Goal: Task Accomplishment & Management: Complete application form

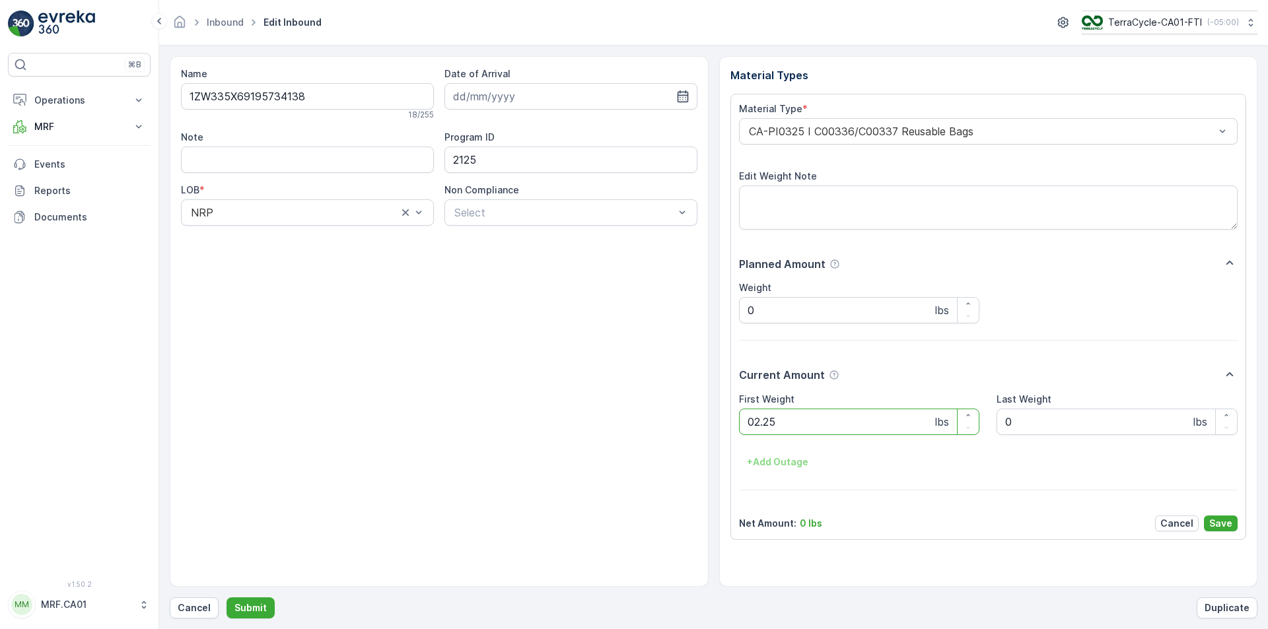
click at [227, 598] on button "Submit" at bounding box center [251, 608] width 48 height 21
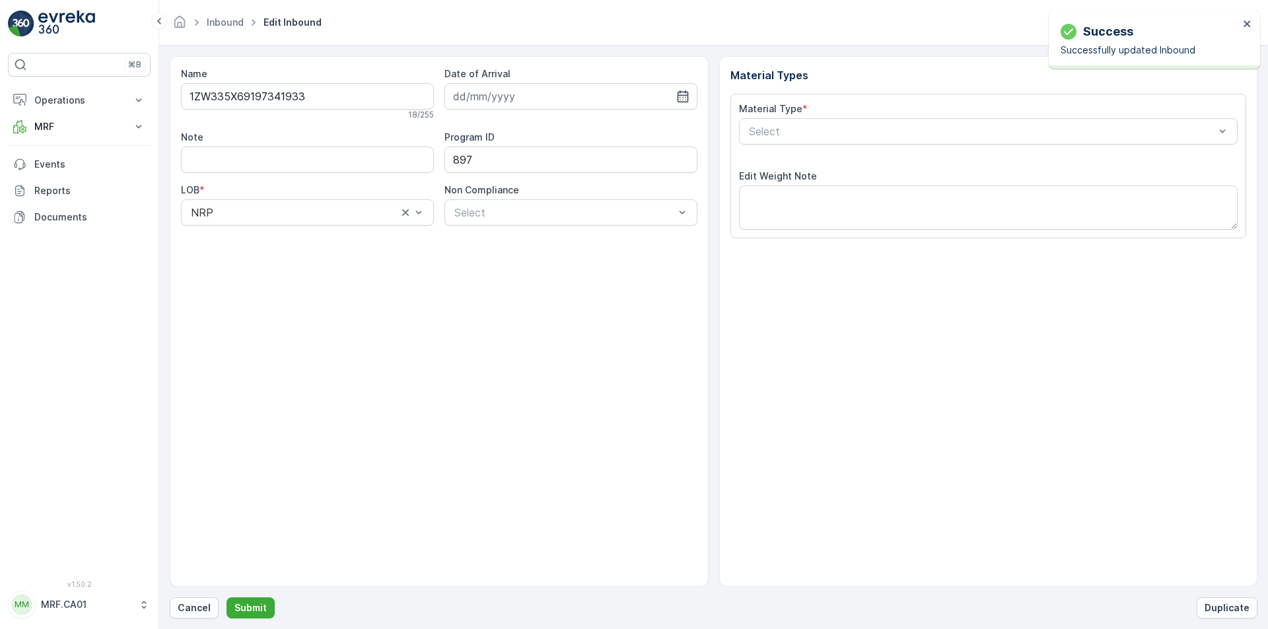
type input "[DATE]"
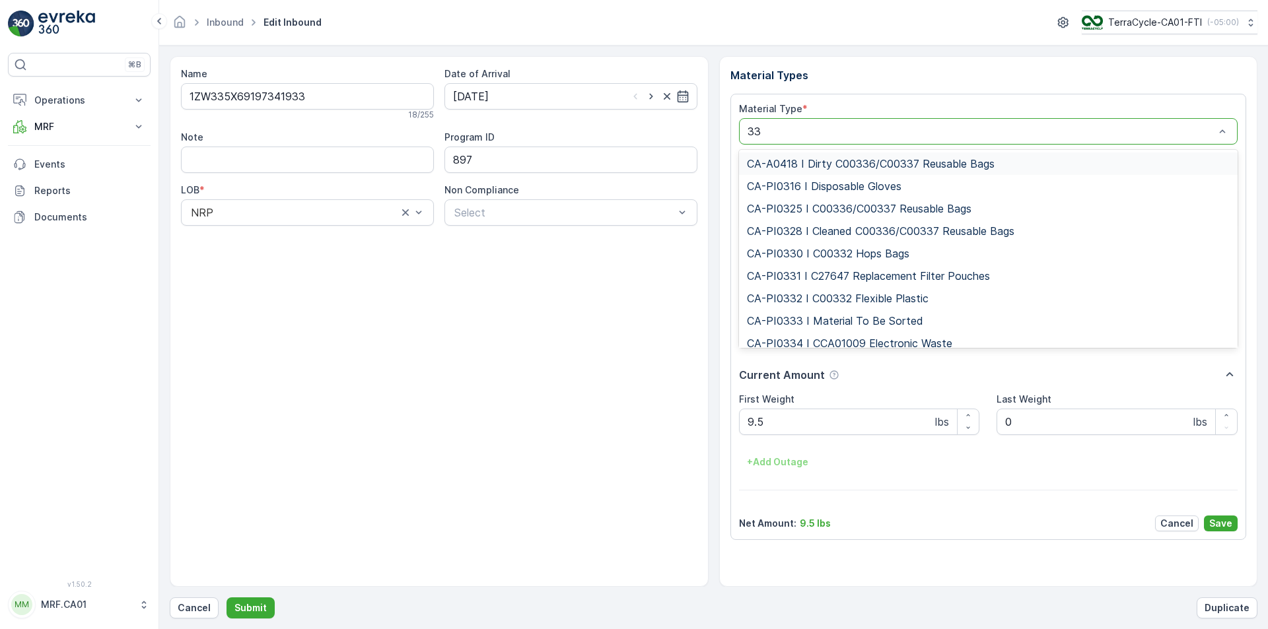
type input "333"
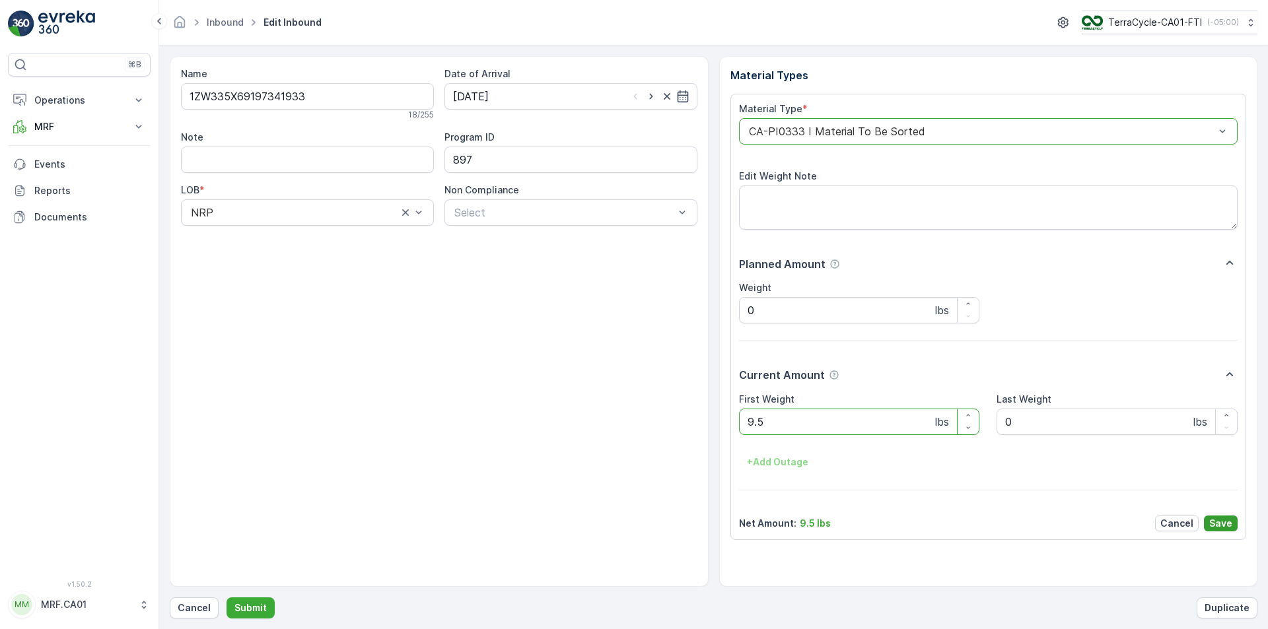
click at [1233, 521] on button "Save" at bounding box center [1221, 524] width 34 height 16
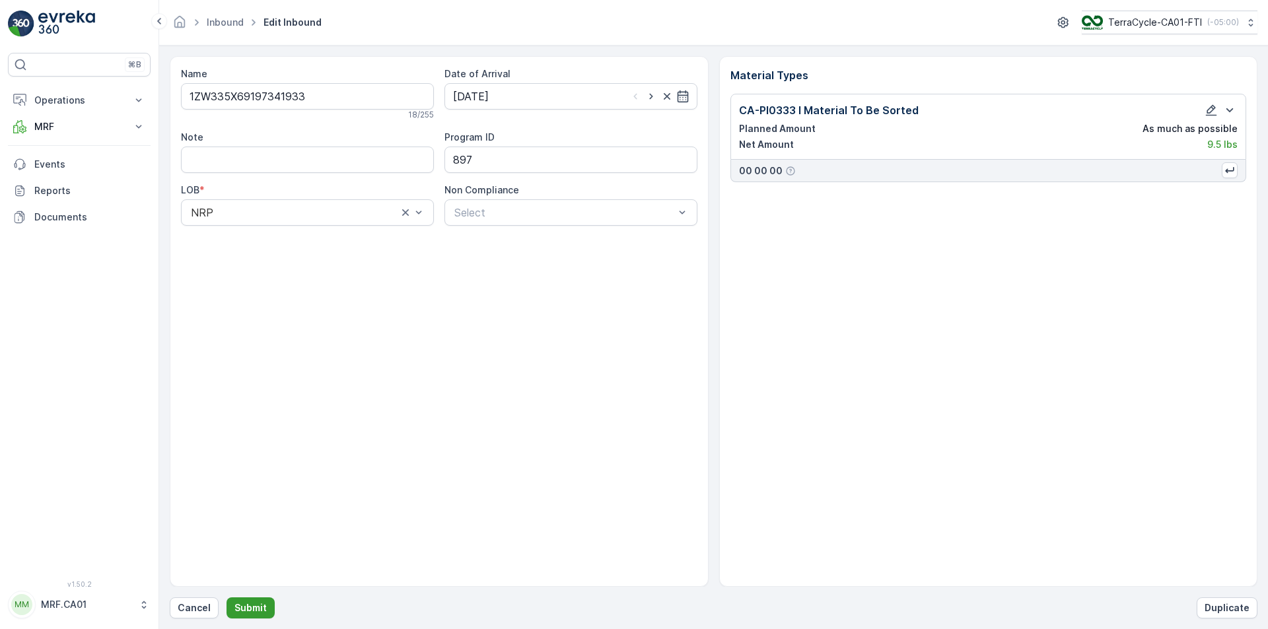
click at [250, 615] on button "Submit" at bounding box center [251, 608] width 48 height 21
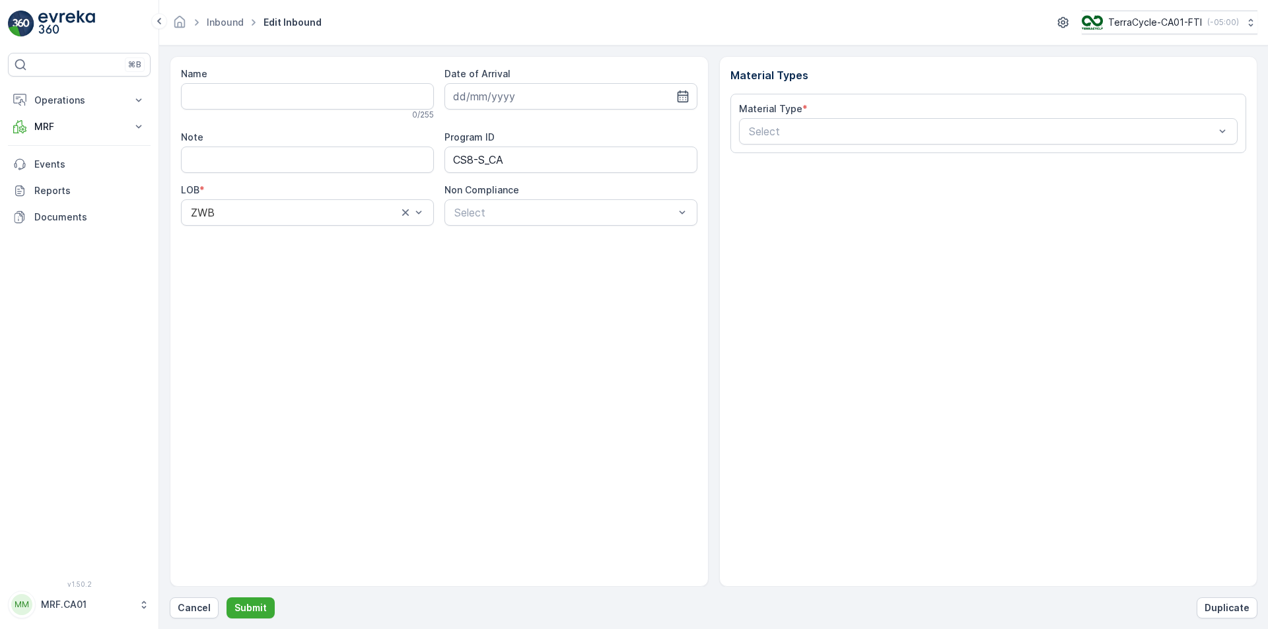
type input "1ZW335X69194678844"
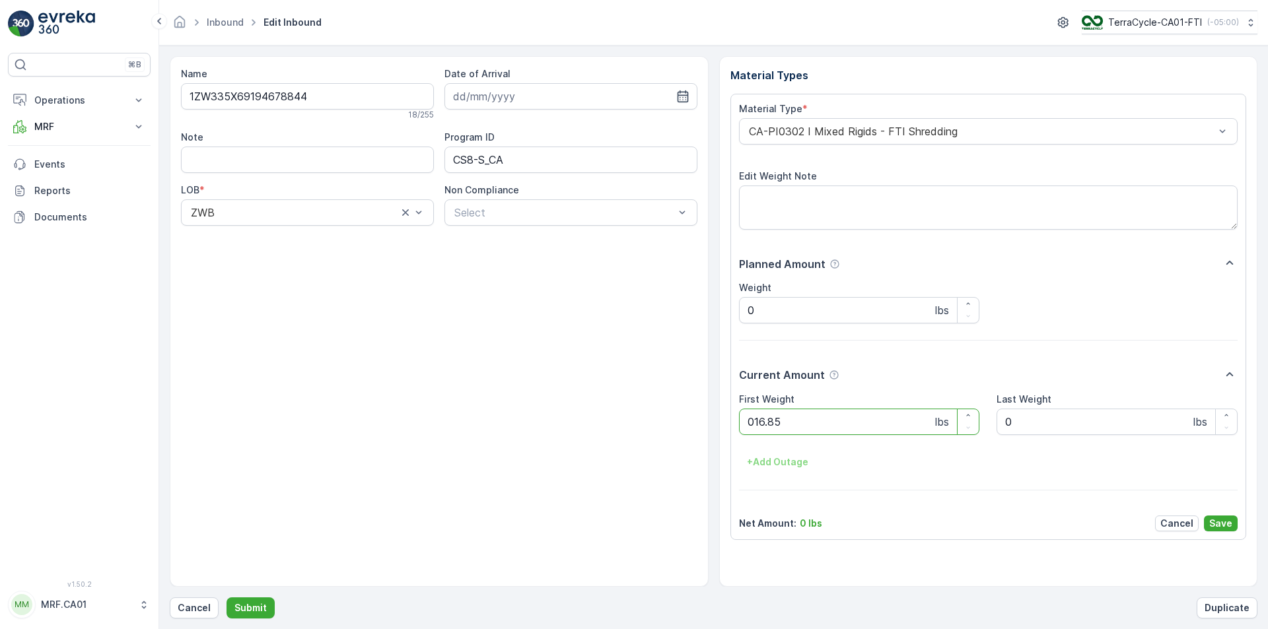
click at [227, 598] on button "Submit" at bounding box center [251, 608] width 48 height 21
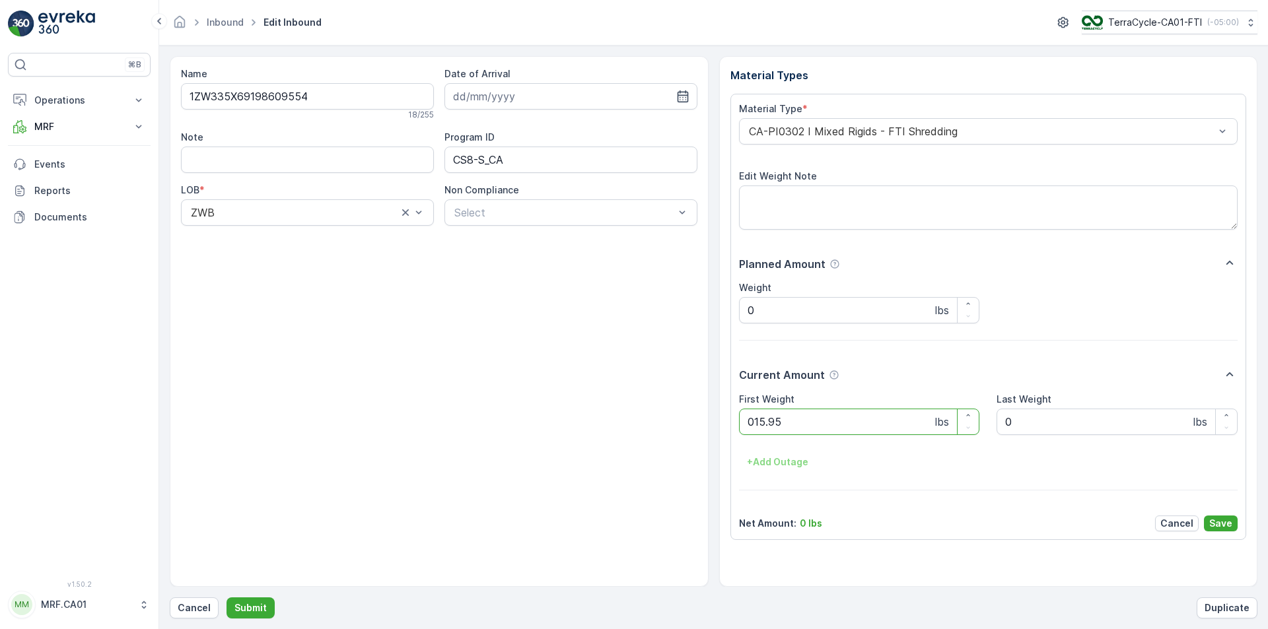
click at [227, 598] on button "Submit" at bounding box center [251, 608] width 48 height 21
type Weight "035"
click at [227, 598] on button "Submit" at bounding box center [251, 608] width 48 height 21
type Weight "030"
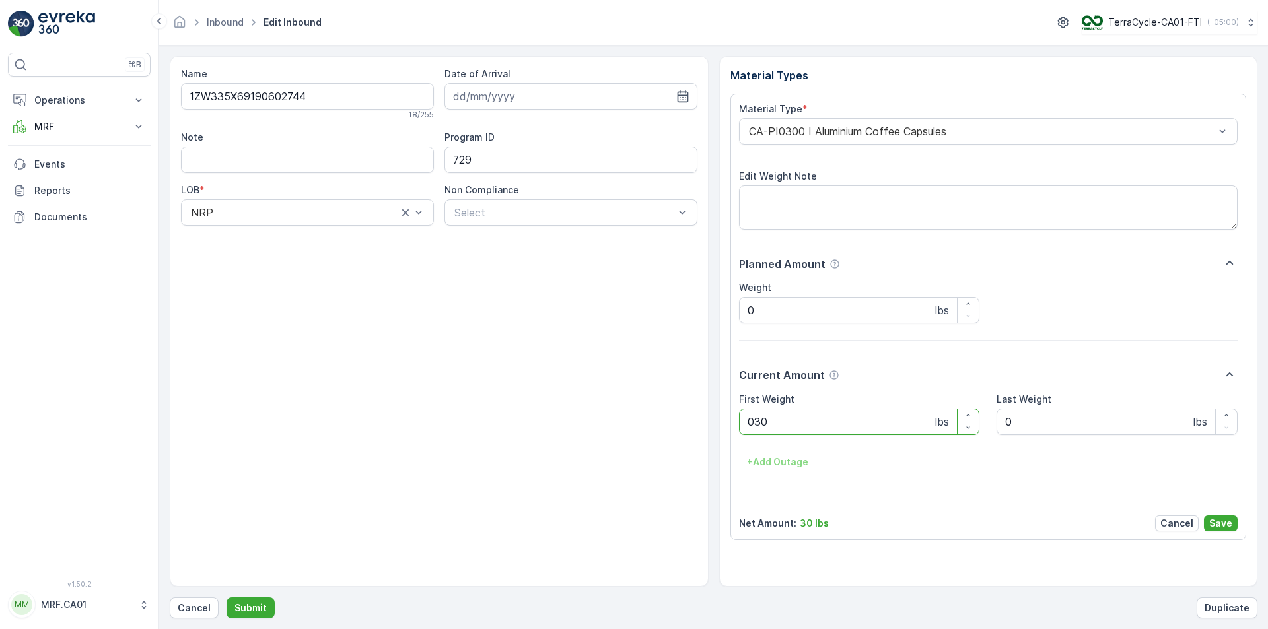
click at [227, 598] on button "Submit" at bounding box center [251, 608] width 48 height 21
type Weight "05"
click at [227, 598] on button "Submit" at bounding box center [251, 608] width 48 height 21
type Weight "029"
click at [227, 598] on button "Submit" at bounding box center [251, 608] width 48 height 21
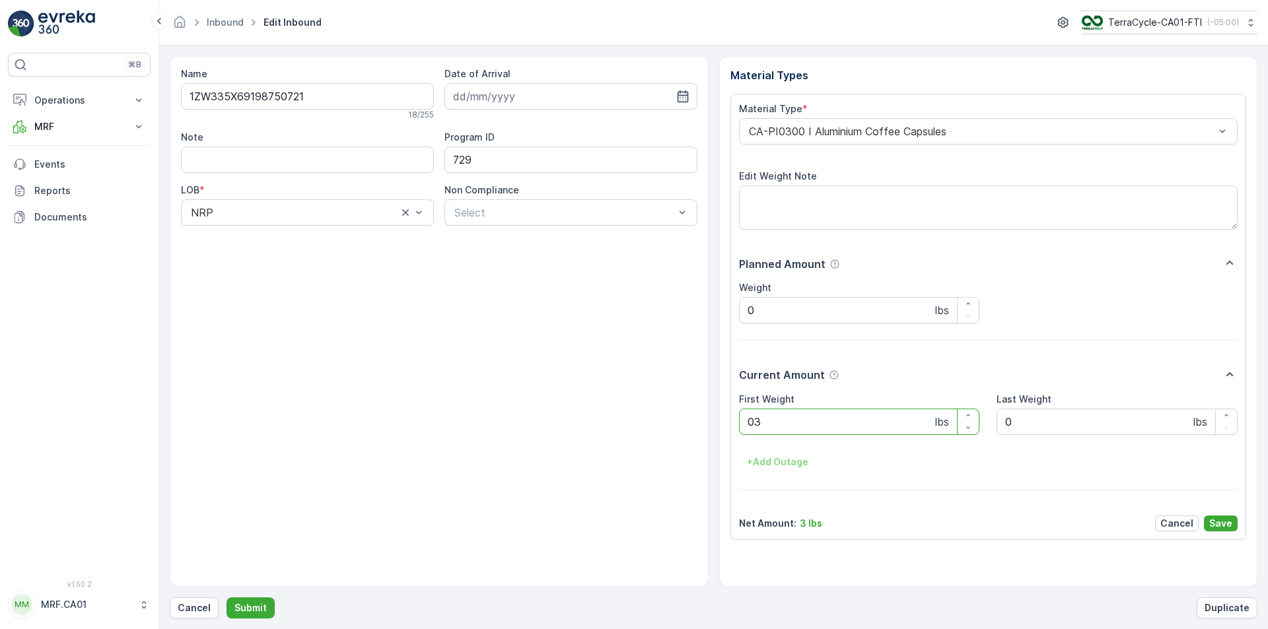
type Weight "039"
click at [227, 598] on button "Submit" at bounding box center [251, 608] width 48 height 21
type Weight "032"
click at [227, 598] on button "Submit" at bounding box center [251, 608] width 48 height 21
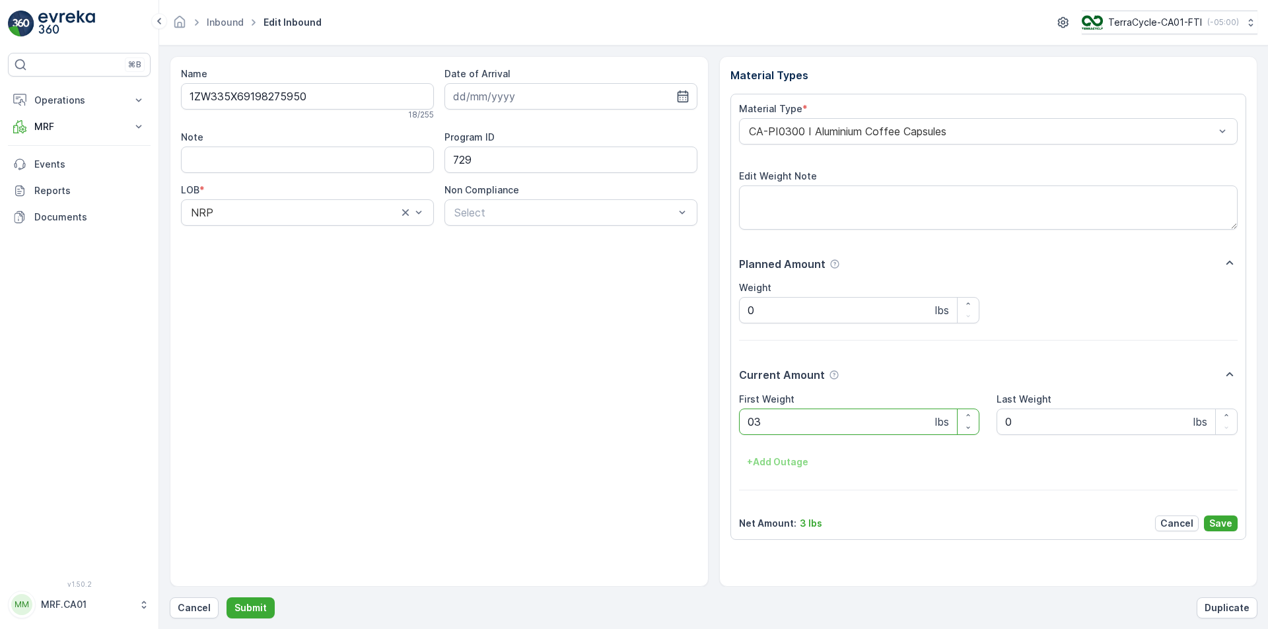
type Weight "031"
click at [227, 598] on button "Submit" at bounding box center [251, 608] width 48 height 21
type Weight "033"
click at [227, 598] on button "Submit" at bounding box center [251, 608] width 48 height 21
type Weight "036"
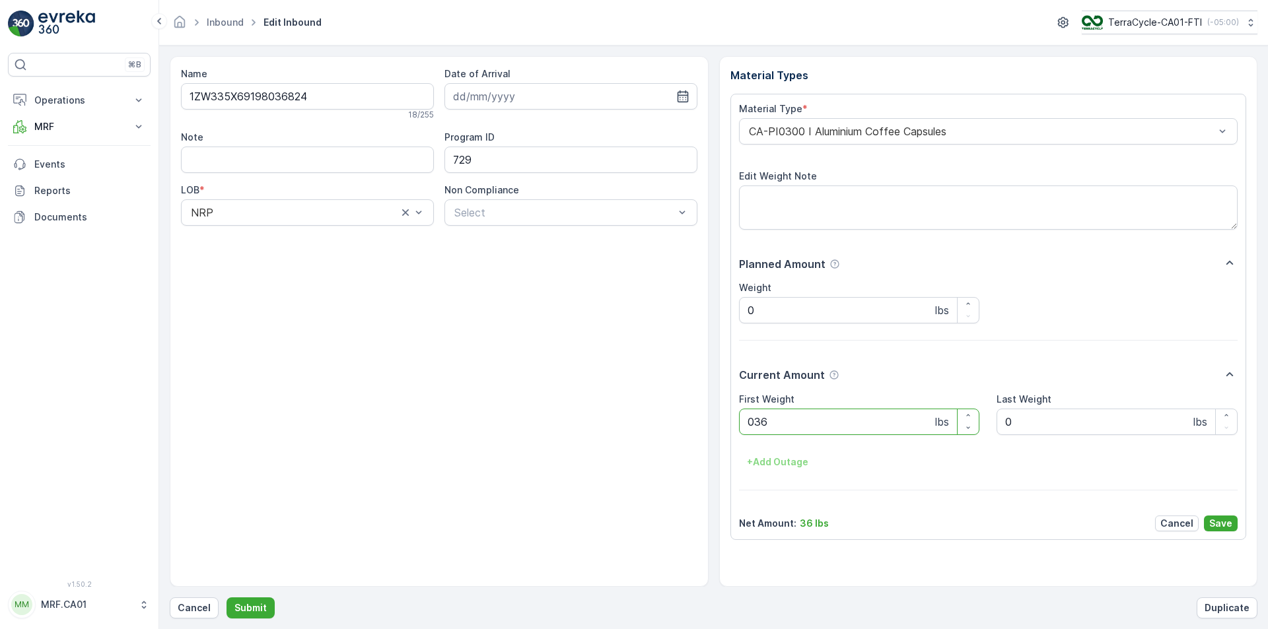
click at [227, 598] on button "Submit" at bounding box center [251, 608] width 48 height 21
type Weight "035"
click at [227, 598] on button "Submit" at bounding box center [251, 608] width 48 height 21
type Weight "028"
click at [227, 598] on button "Submit" at bounding box center [251, 608] width 48 height 21
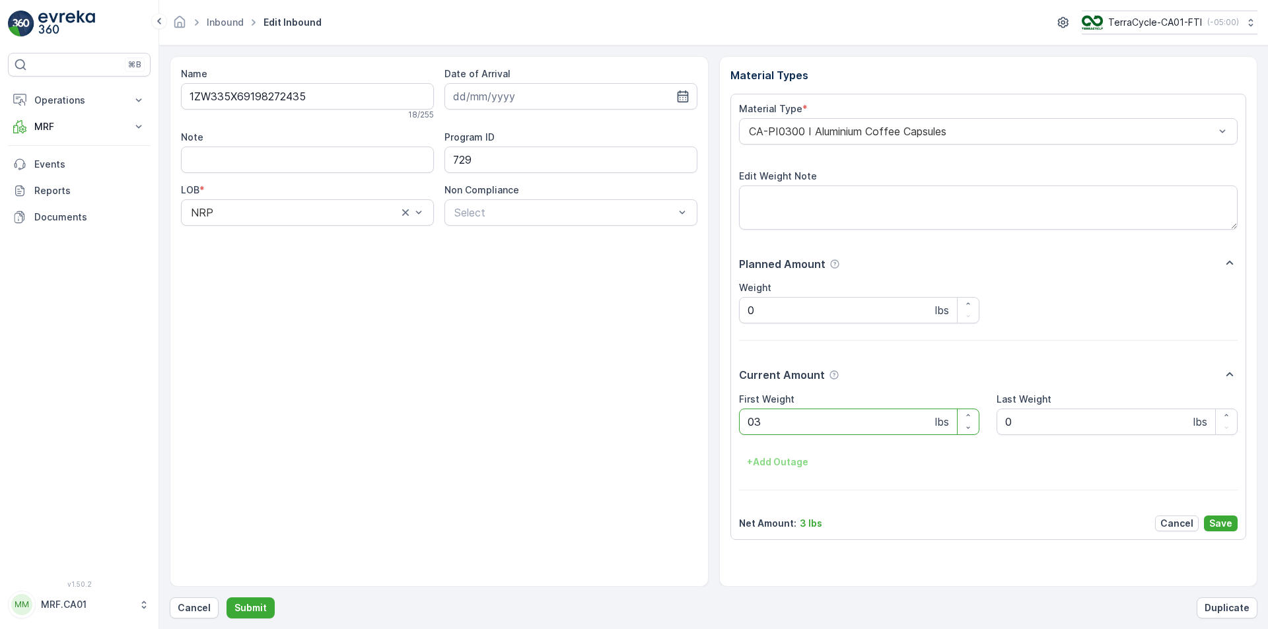
type Weight "033"
click at [227, 598] on button "Submit" at bounding box center [251, 608] width 48 height 21
type Weight "036"
click at [227, 598] on button "Submit" at bounding box center [251, 608] width 48 height 21
type Weight "034"
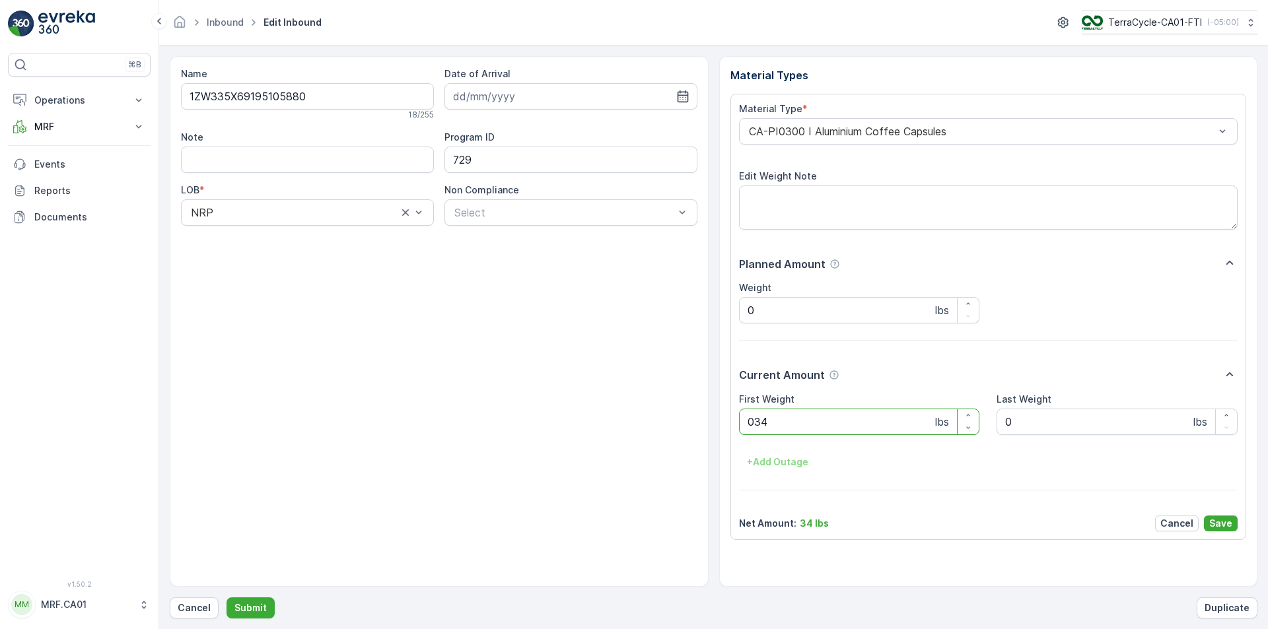
click at [227, 598] on button "Submit" at bounding box center [251, 608] width 48 height 21
type Weight "040"
click at [227, 598] on button "Submit" at bounding box center [251, 608] width 48 height 21
type Weight "031"
click at [227, 598] on button "Submit" at bounding box center [251, 608] width 48 height 21
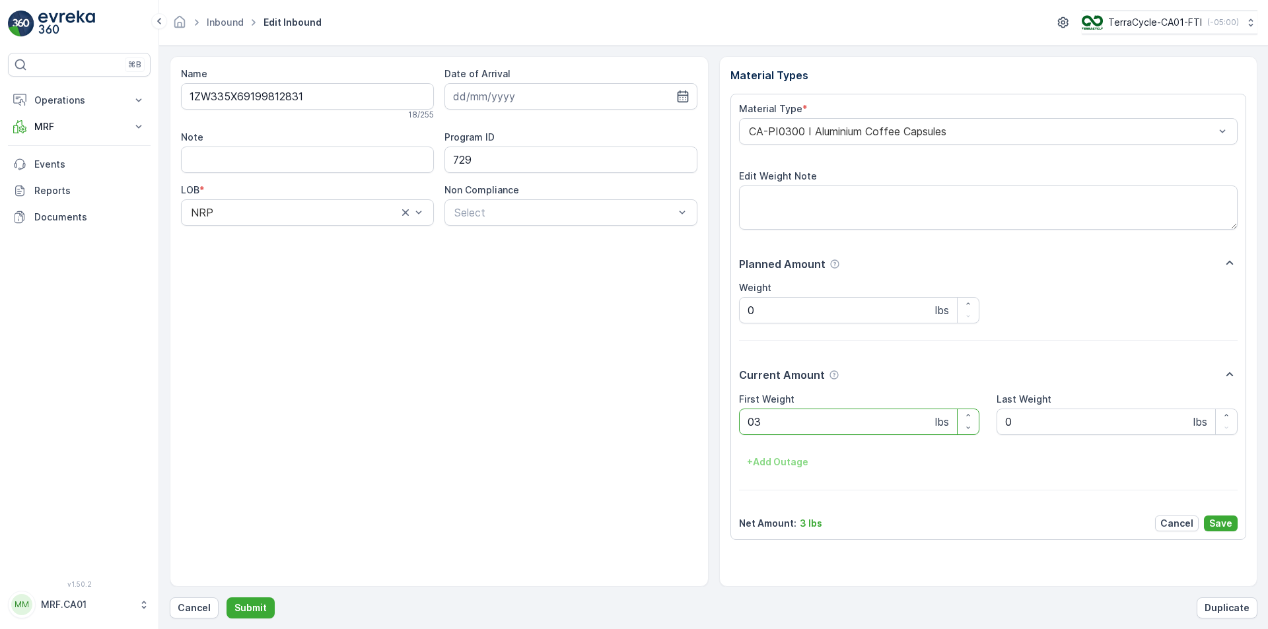
type Weight "034"
click at [227, 598] on button "Submit" at bounding box center [251, 608] width 48 height 21
type Weight "028"
click at [227, 598] on button "Submit" at bounding box center [251, 608] width 48 height 21
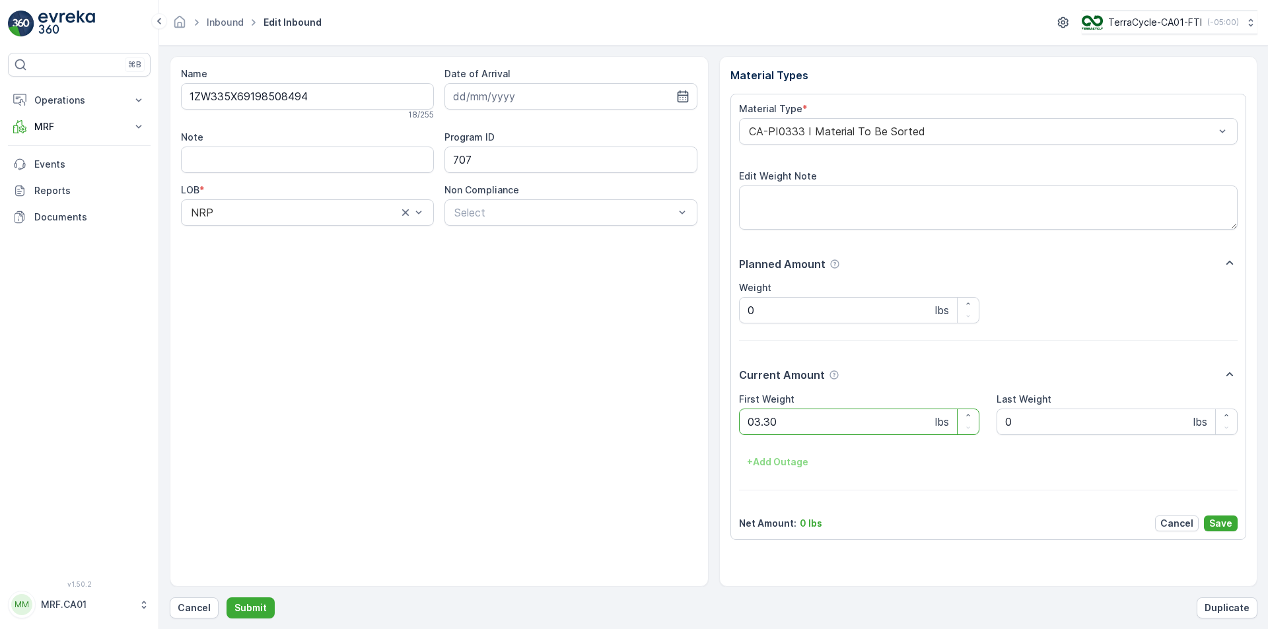
click at [227, 598] on button "Submit" at bounding box center [251, 608] width 48 height 21
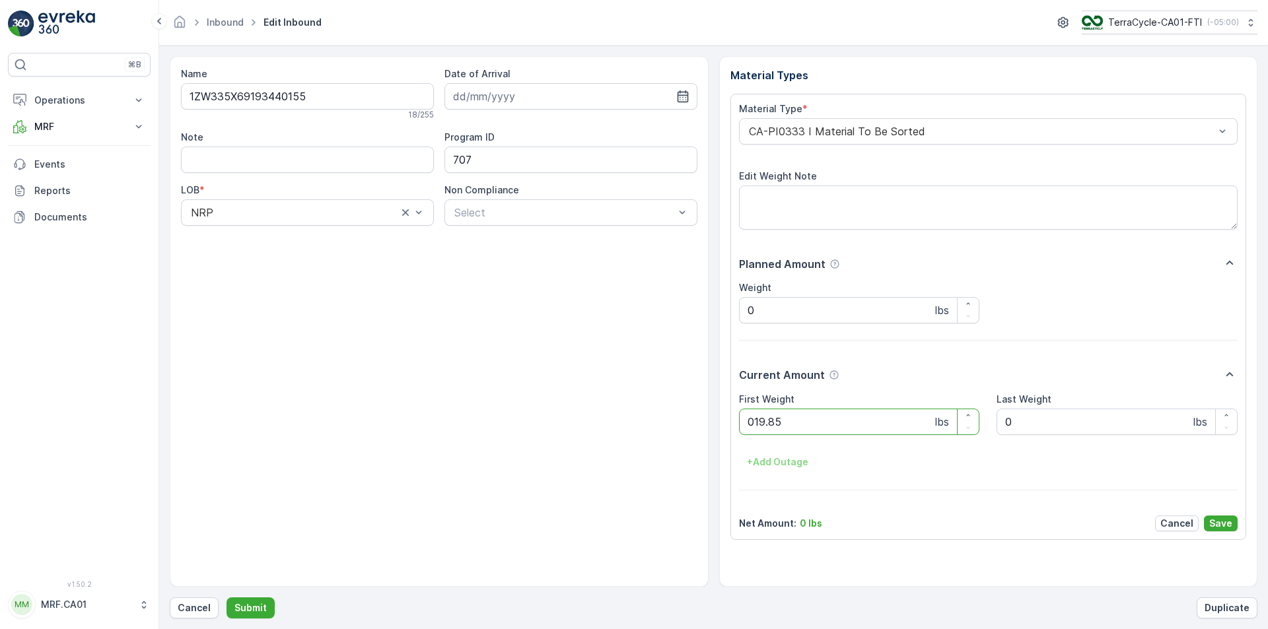
click at [227, 598] on button "Submit" at bounding box center [251, 608] width 48 height 21
type Weight "067"
click at [227, 598] on button "Submit" at bounding box center [251, 608] width 48 height 21
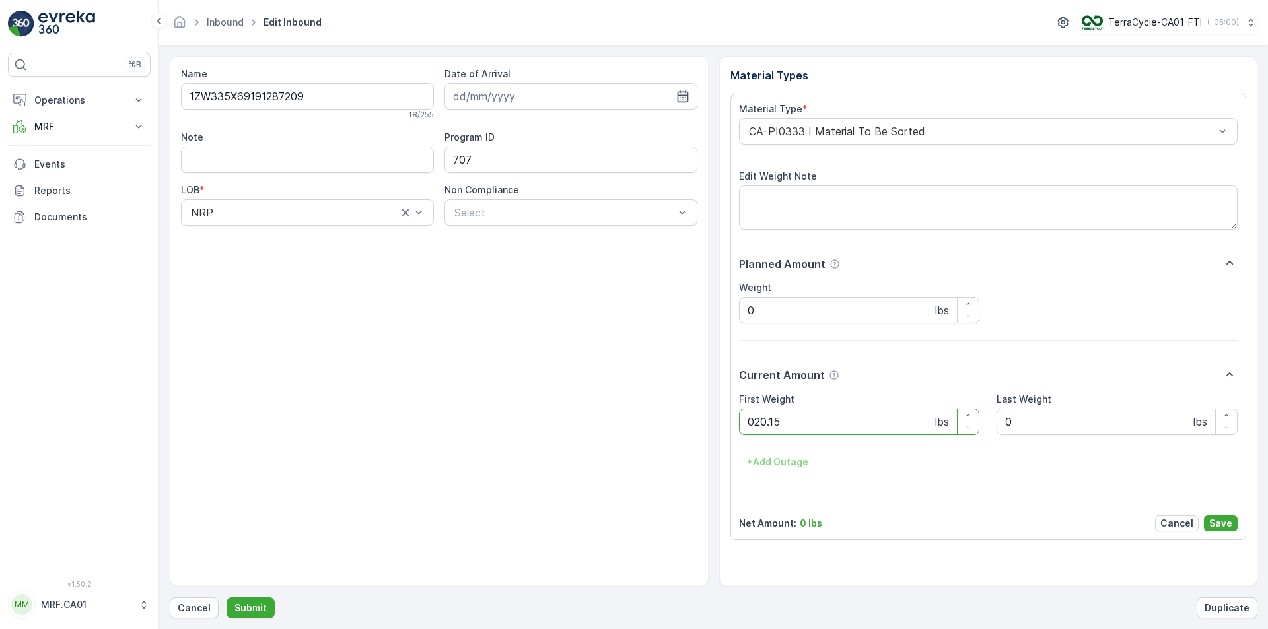
click at [227, 598] on button "Submit" at bounding box center [251, 608] width 48 height 21
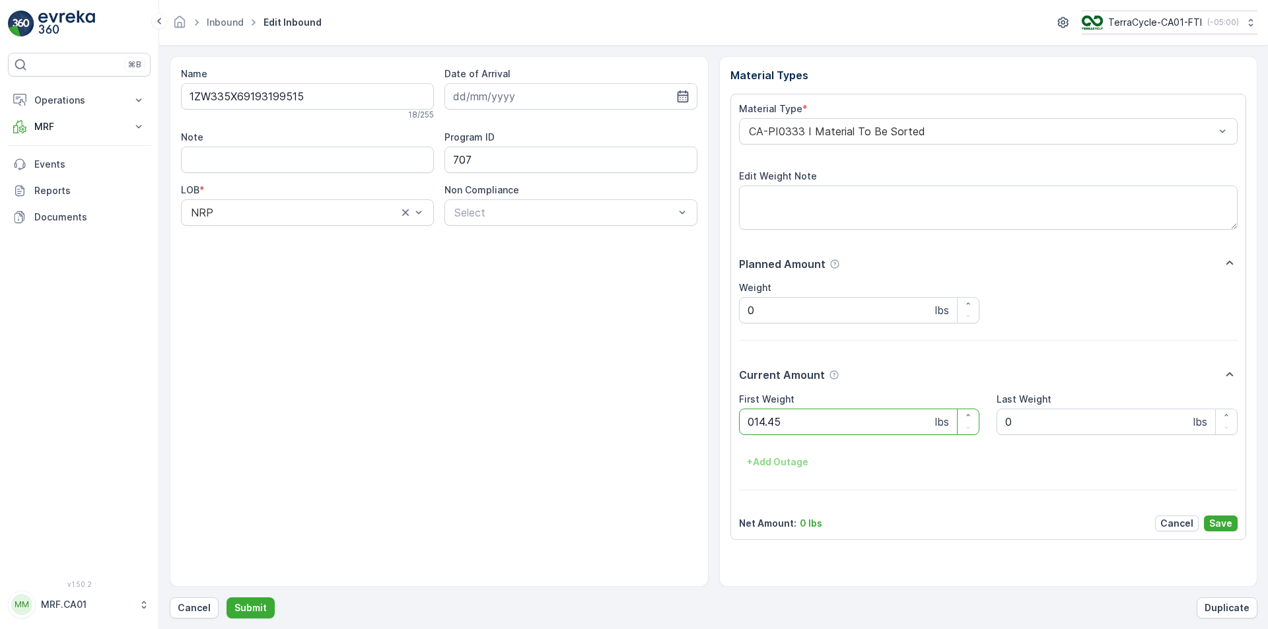
click at [227, 598] on button "Submit" at bounding box center [251, 608] width 48 height 21
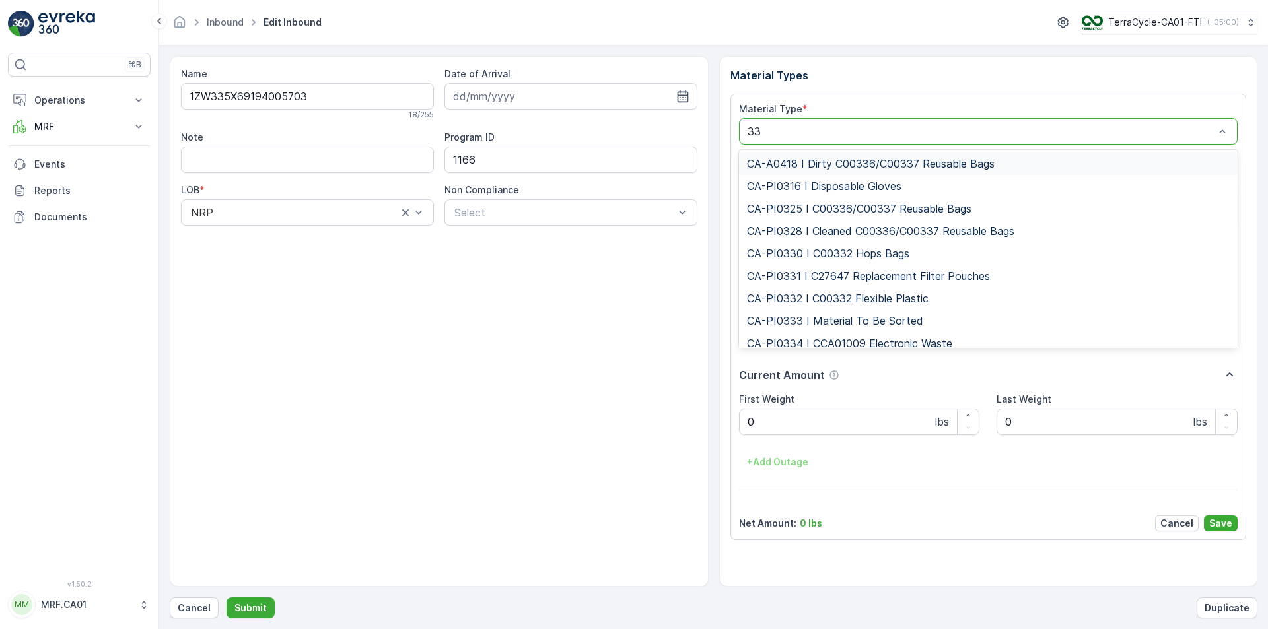
type input "333"
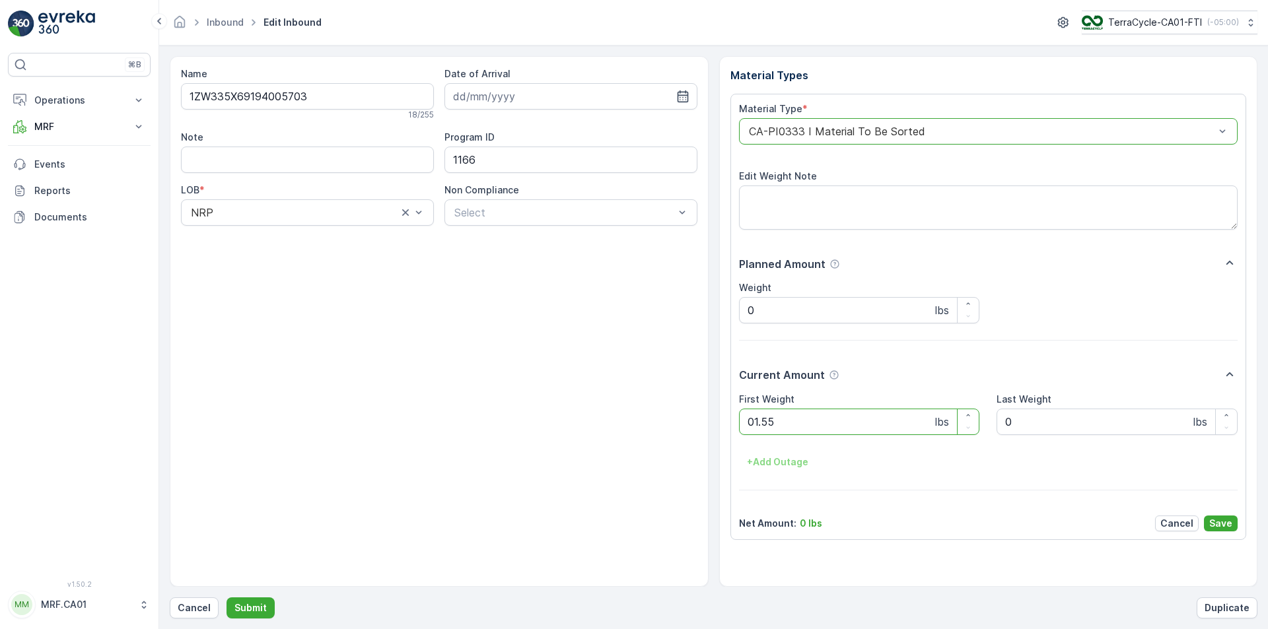
click at [227, 598] on button "Submit" at bounding box center [251, 608] width 48 height 21
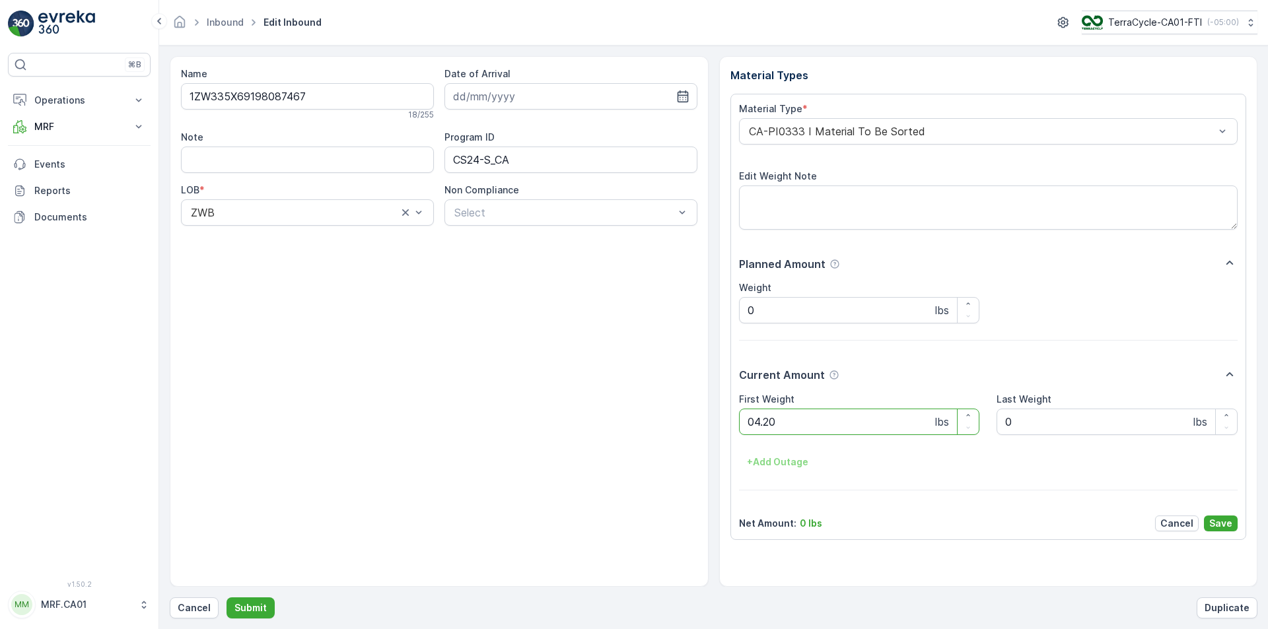
click at [227, 598] on button "Submit" at bounding box center [251, 608] width 48 height 21
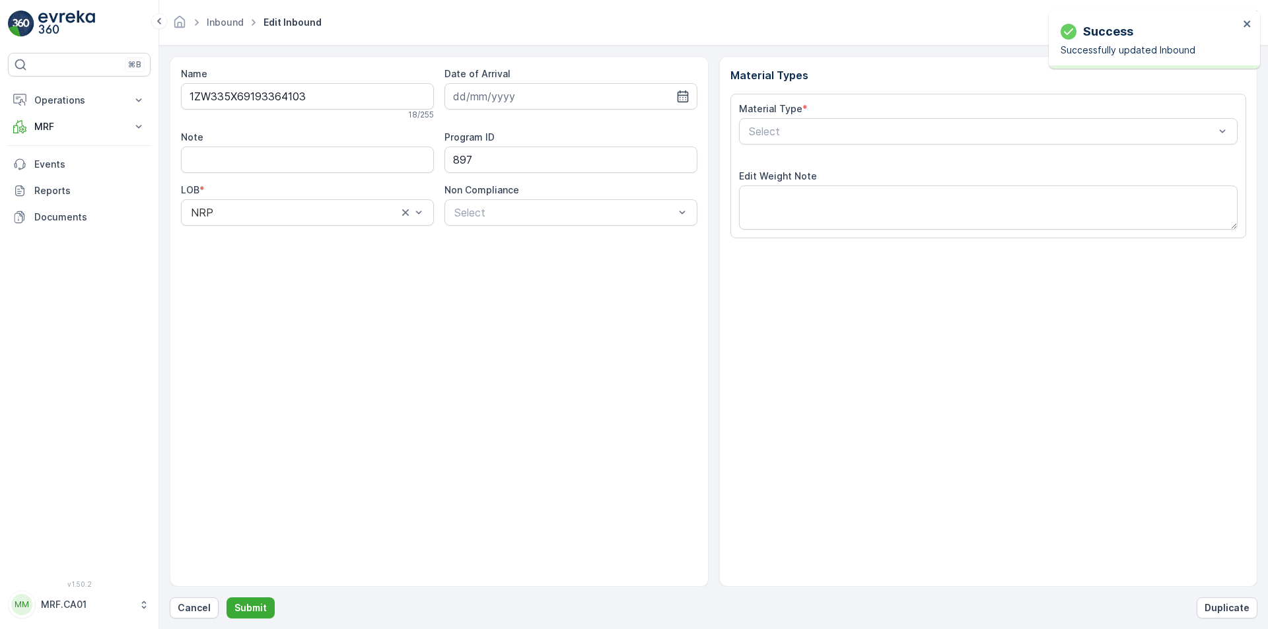
type input "[DATE]"
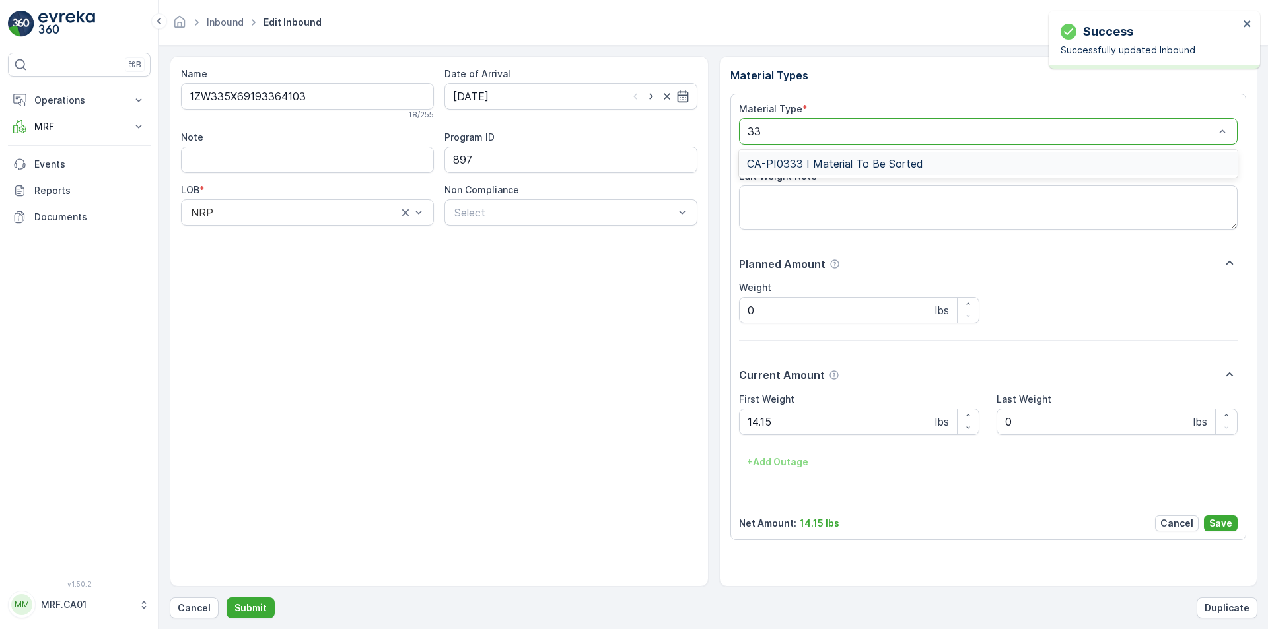
type input "333"
click at [895, 157] on div "CA-PI0333 I Material To Be Sorted" at bounding box center [988, 164] width 499 height 22
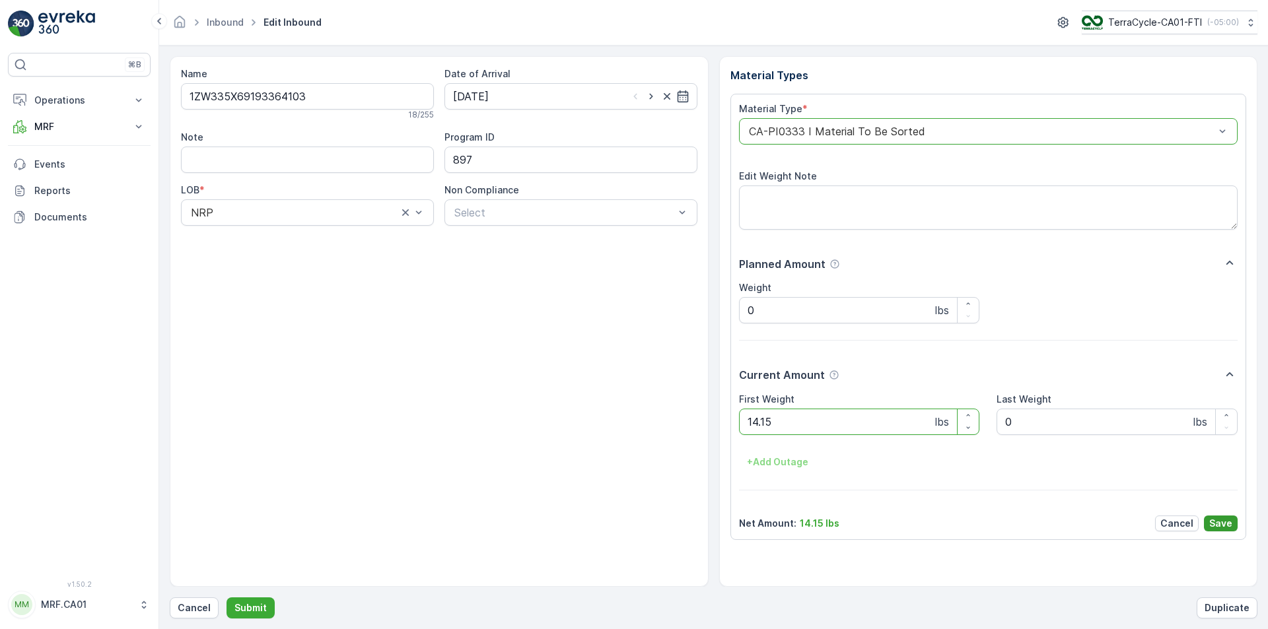
click at [1228, 526] on p "Save" at bounding box center [1220, 523] width 23 height 13
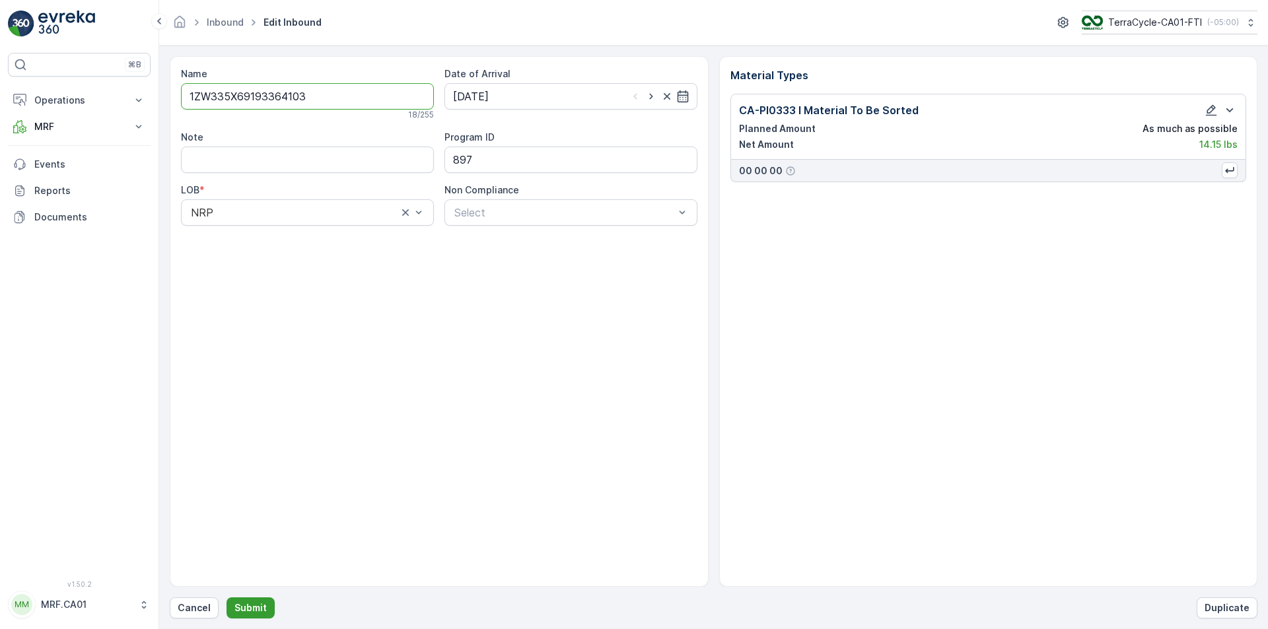
click at [260, 613] on button "Submit" at bounding box center [251, 608] width 48 height 21
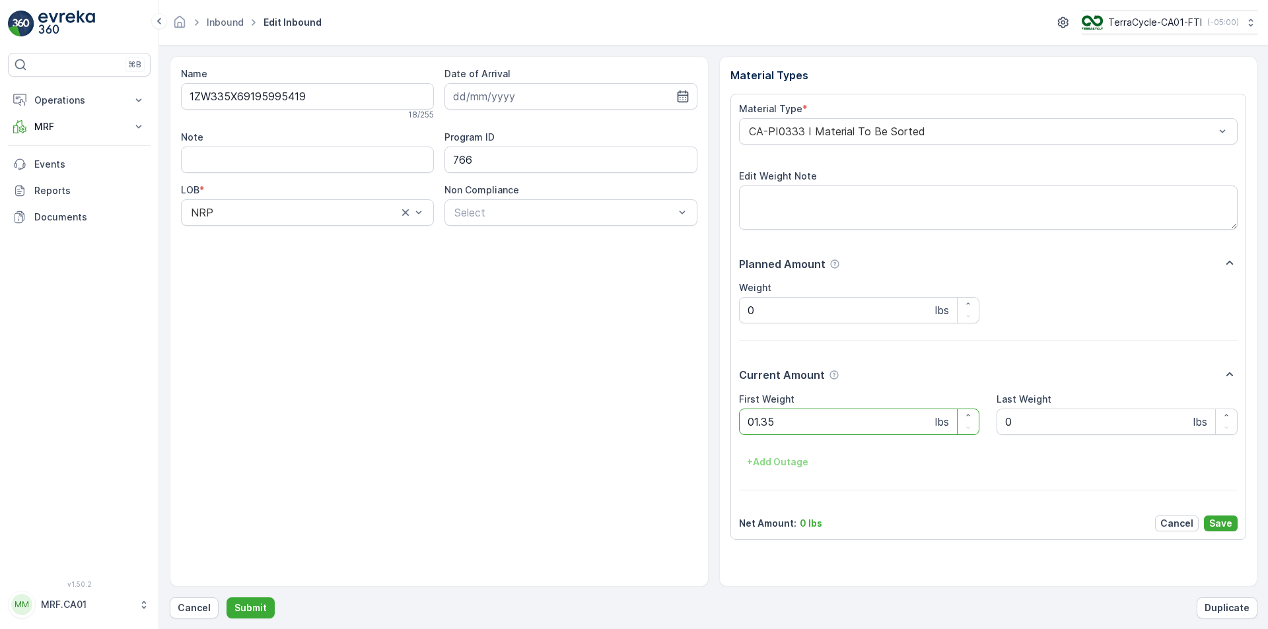
click at [227, 598] on button "Submit" at bounding box center [251, 608] width 48 height 21
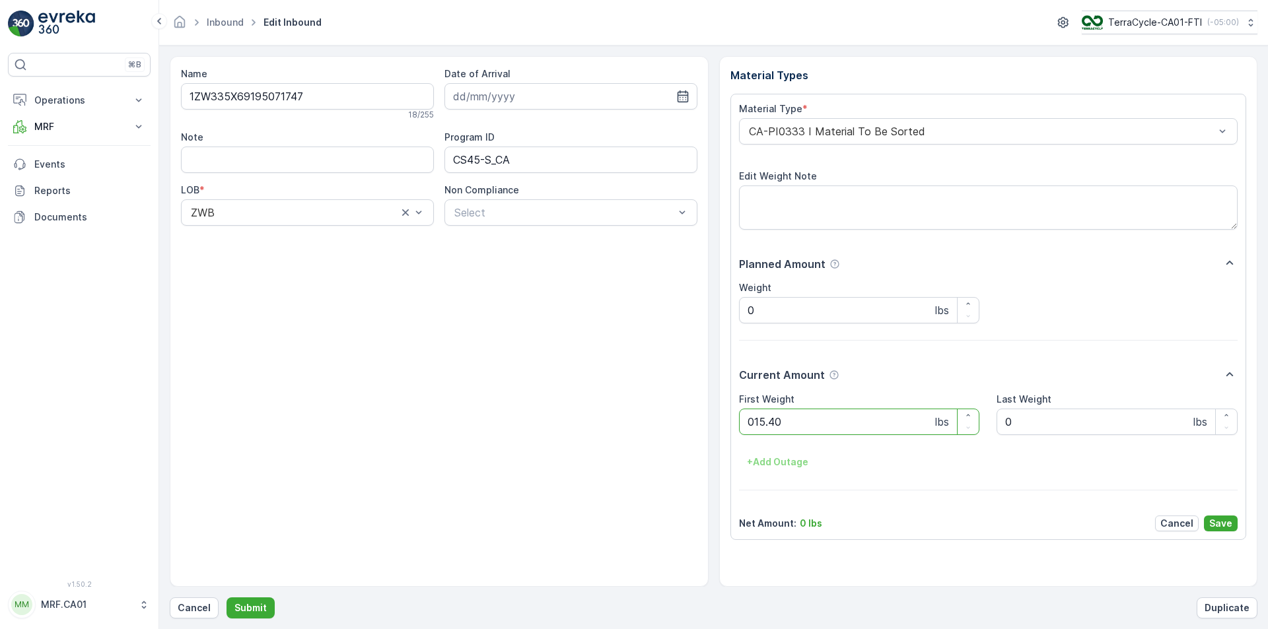
click at [227, 598] on button "Submit" at bounding box center [251, 608] width 48 height 21
type Weight "037"
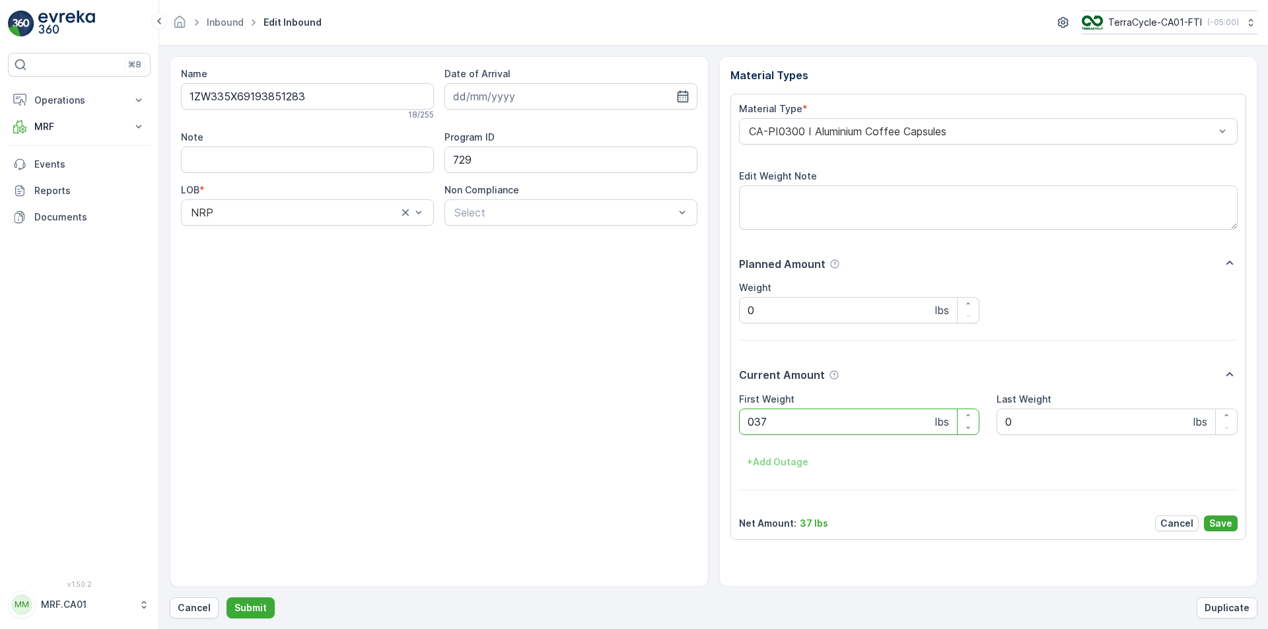
click at [227, 598] on button "Submit" at bounding box center [251, 608] width 48 height 21
type Weight "052"
click at [227, 598] on button "Submit" at bounding box center [251, 608] width 48 height 21
type Weight "070"
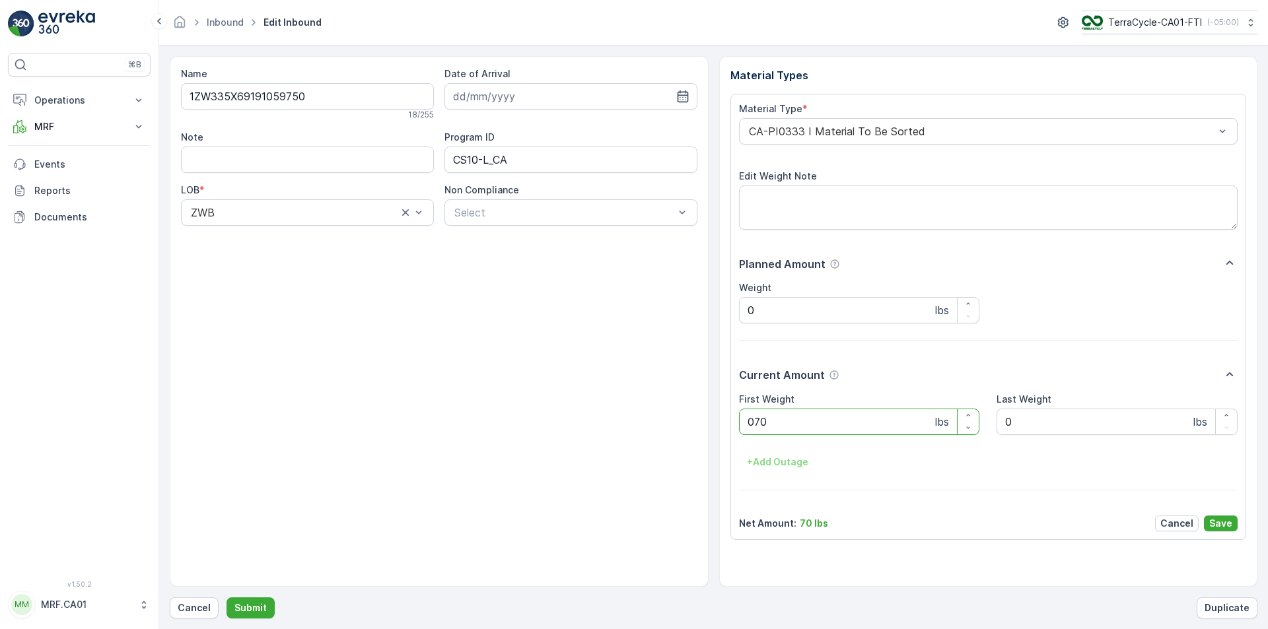
click at [227, 598] on button "Submit" at bounding box center [251, 608] width 48 height 21
click at [889, 141] on div "Material Type * CA-PI0004 I Oral Care Edit Weight Note Planned Amount Weight 0 …" at bounding box center [988, 316] width 499 height 429
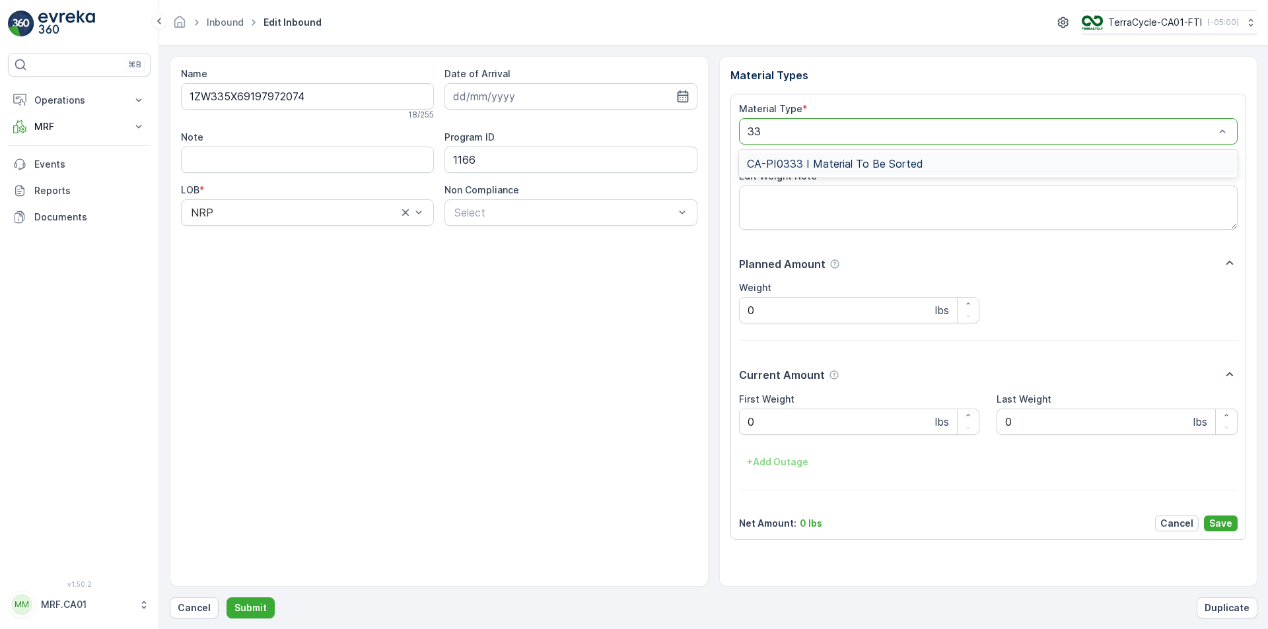
type input "333"
click at [227, 598] on button "Submit" at bounding box center [251, 608] width 48 height 21
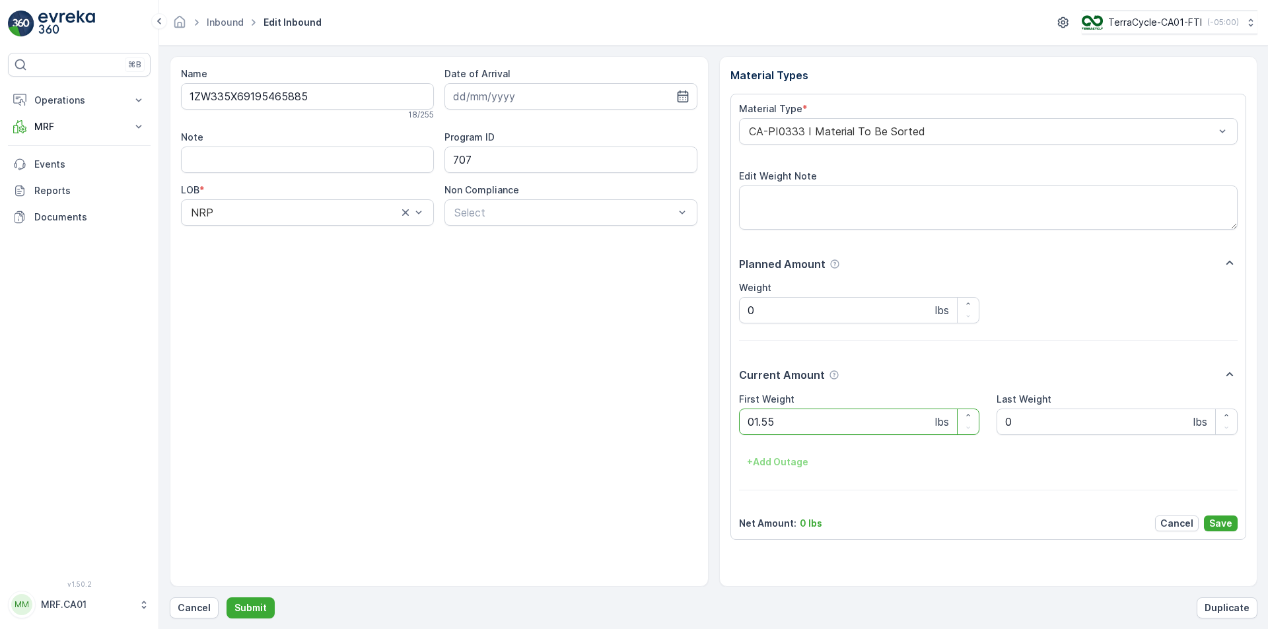
click at [227, 598] on button "Submit" at bounding box center [251, 608] width 48 height 21
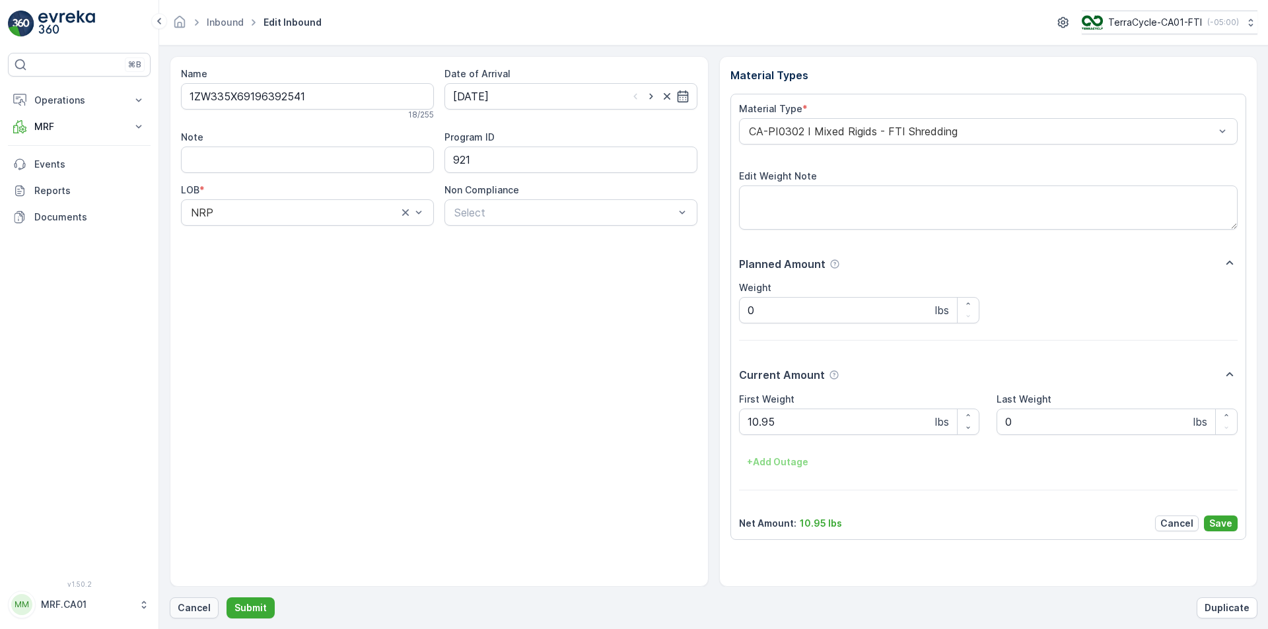
click at [203, 613] on p "Cancel" at bounding box center [194, 608] width 33 height 13
click at [227, 598] on button "Submit" at bounding box center [251, 608] width 48 height 21
type Weight "024"
click at [227, 598] on button "Submit" at bounding box center [251, 608] width 48 height 21
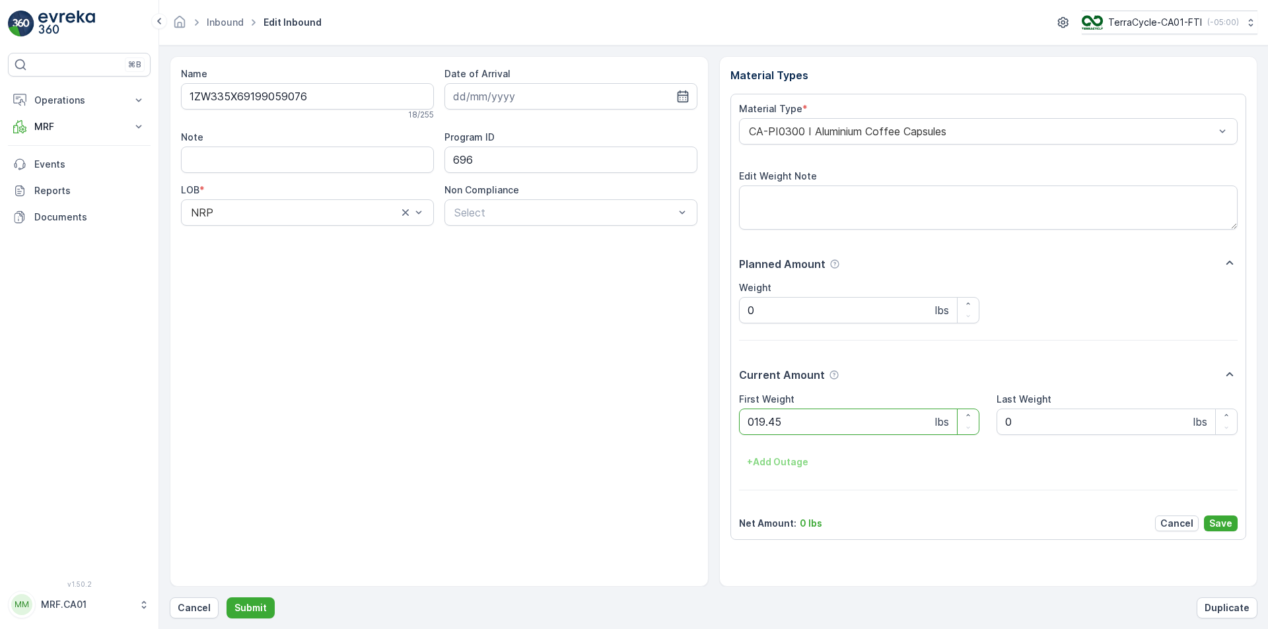
click at [227, 598] on button "Submit" at bounding box center [251, 608] width 48 height 21
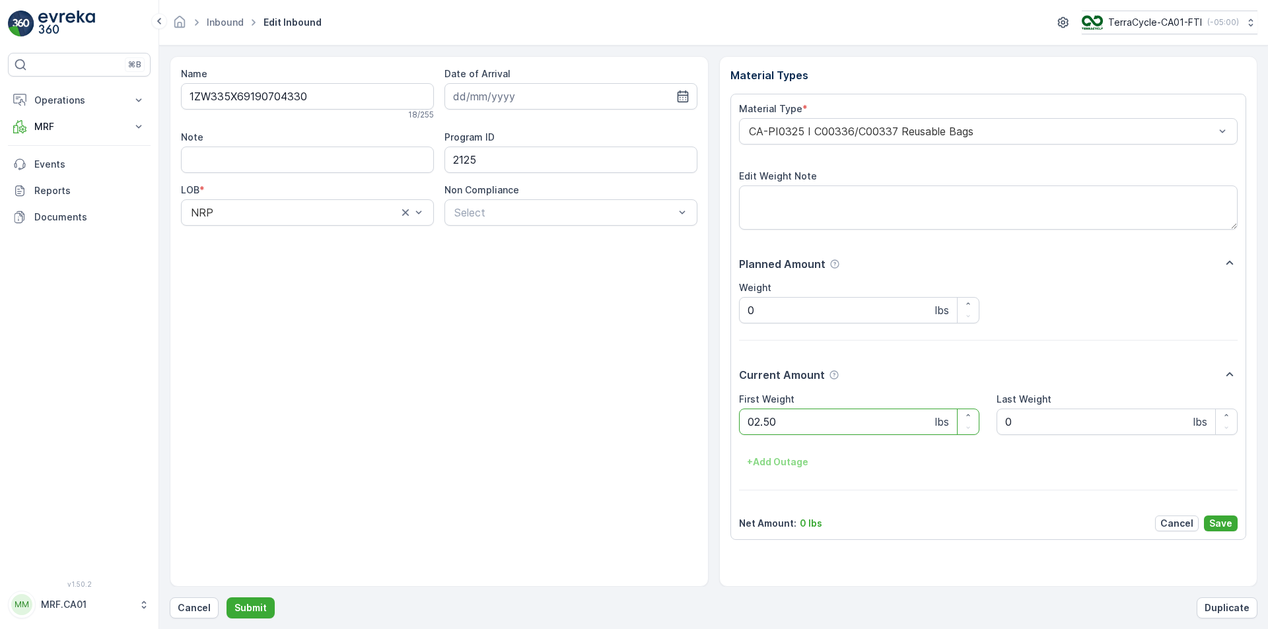
click at [227, 598] on button "Submit" at bounding box center [251, 608] width 48 height 21
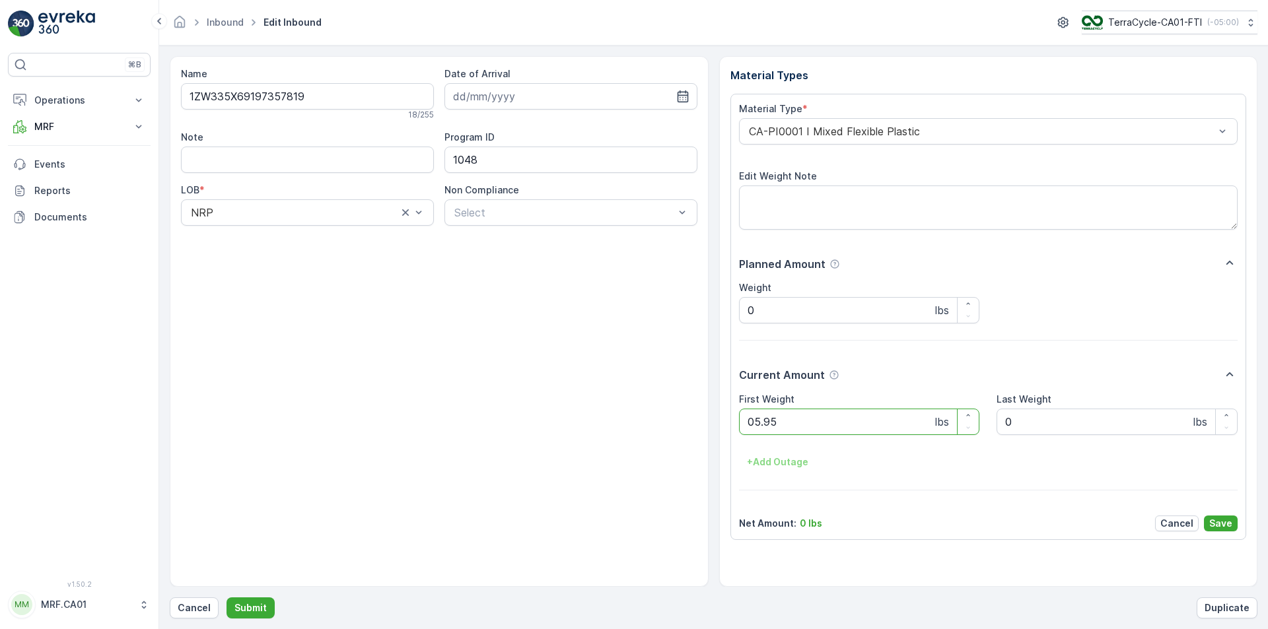
click at [227, 598] on button "Submit" at bounding box center [251, 608] width 48 height 21
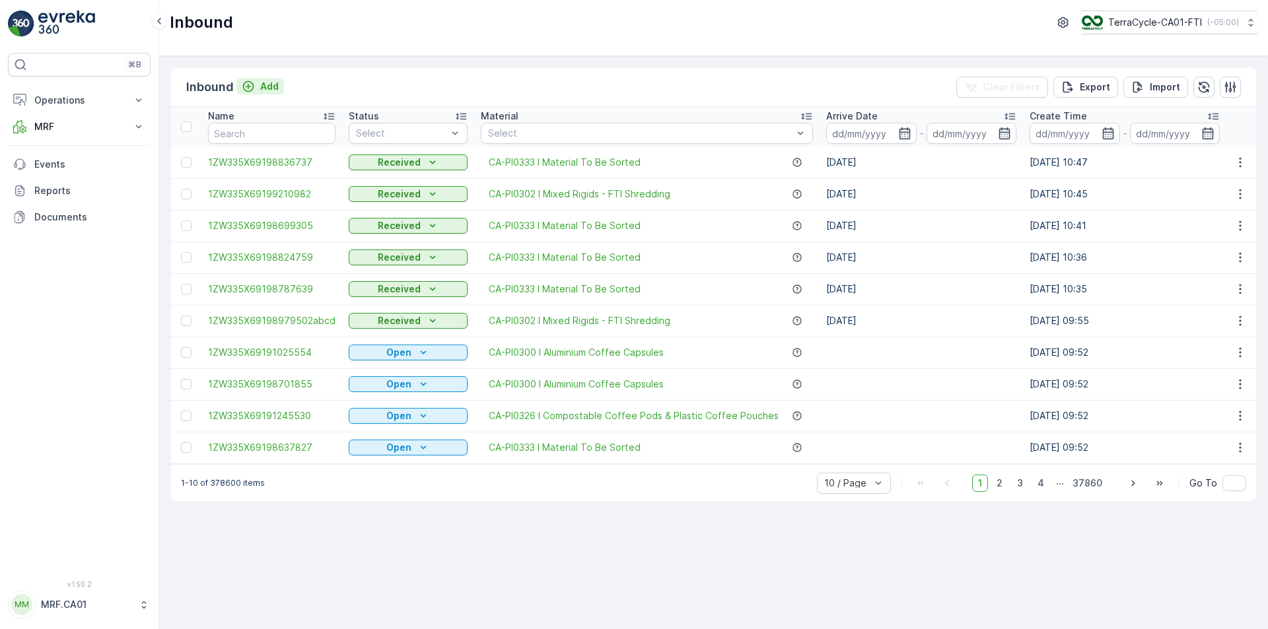
click at [262, 82] on p "Add" at bounding box center [269, 86] width 18 height 13
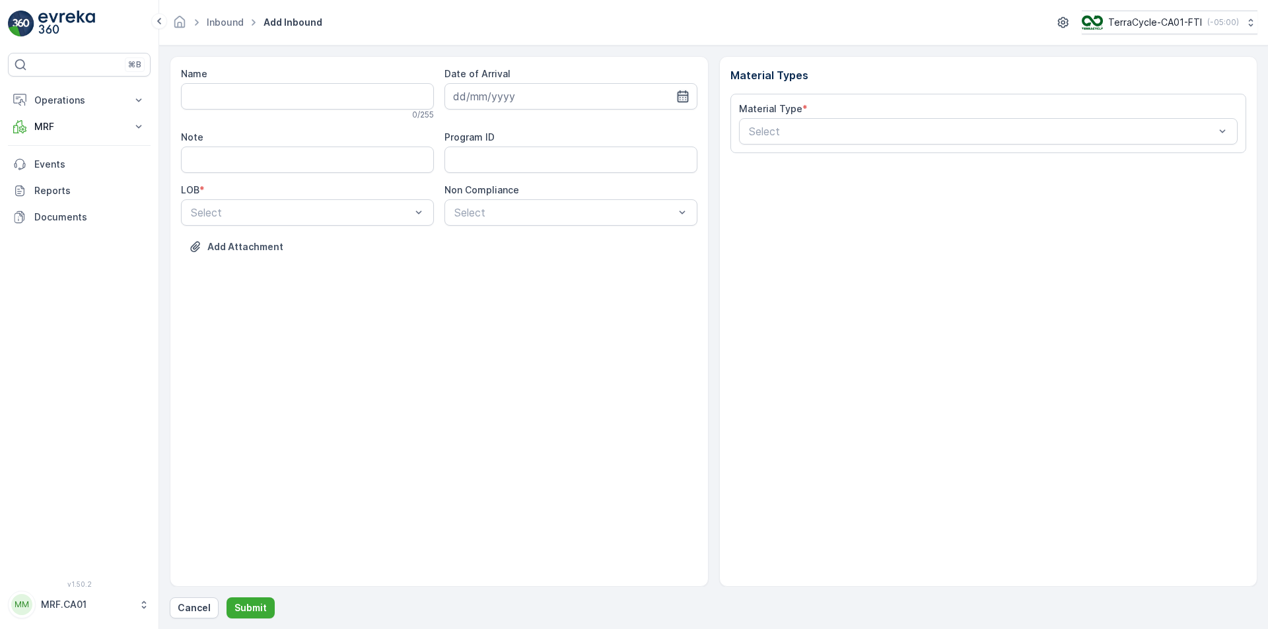
click at [688, 93] on icon "button" at bounding box center [682, 96] width 13 height 13
click at [487, 230] on div "15" at bounding box center [490, 233] width 21 height 21
type input "[DATE]"
click at [372, 250] on div "NRP" at bounding box center [307, 245] width 237 height 12
drag, startPoint x: 529, startPoint y: 229, endPoint x: 528, endPoint y: 216, distance: 13.2
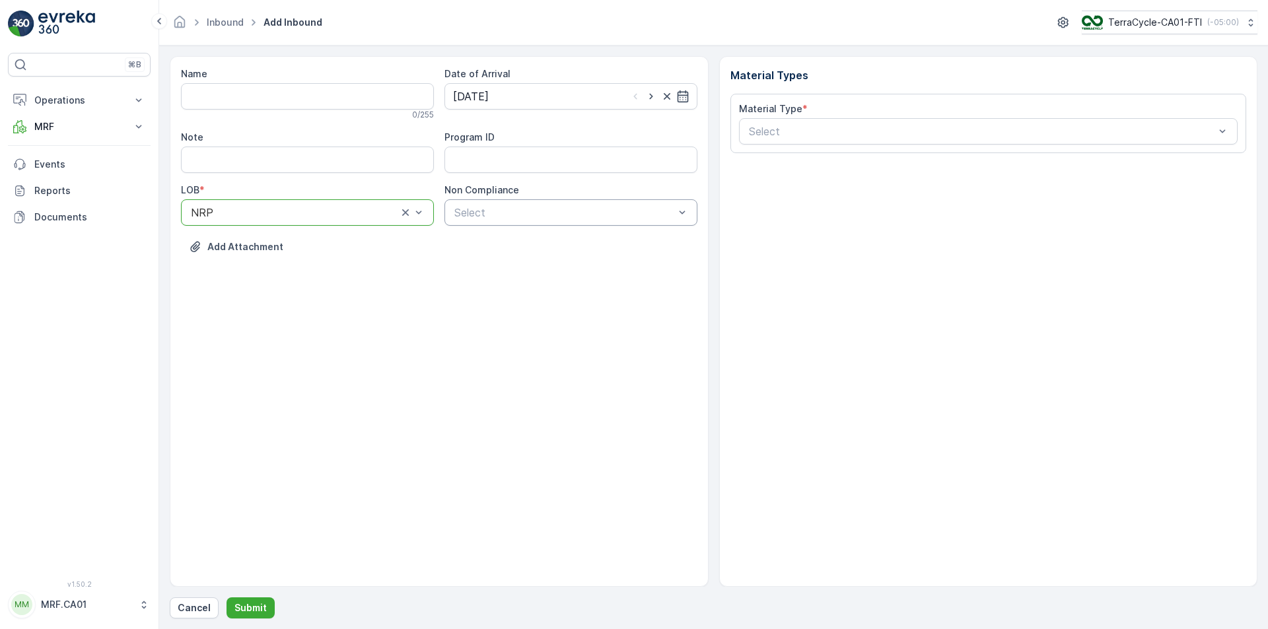
click at [529, 229] on div "Name 0 / 255 Date of Arrival [DATE] Note Program ID LOB * option NRP, selected.…" at bounding box center [439, 170] width 516 height 206
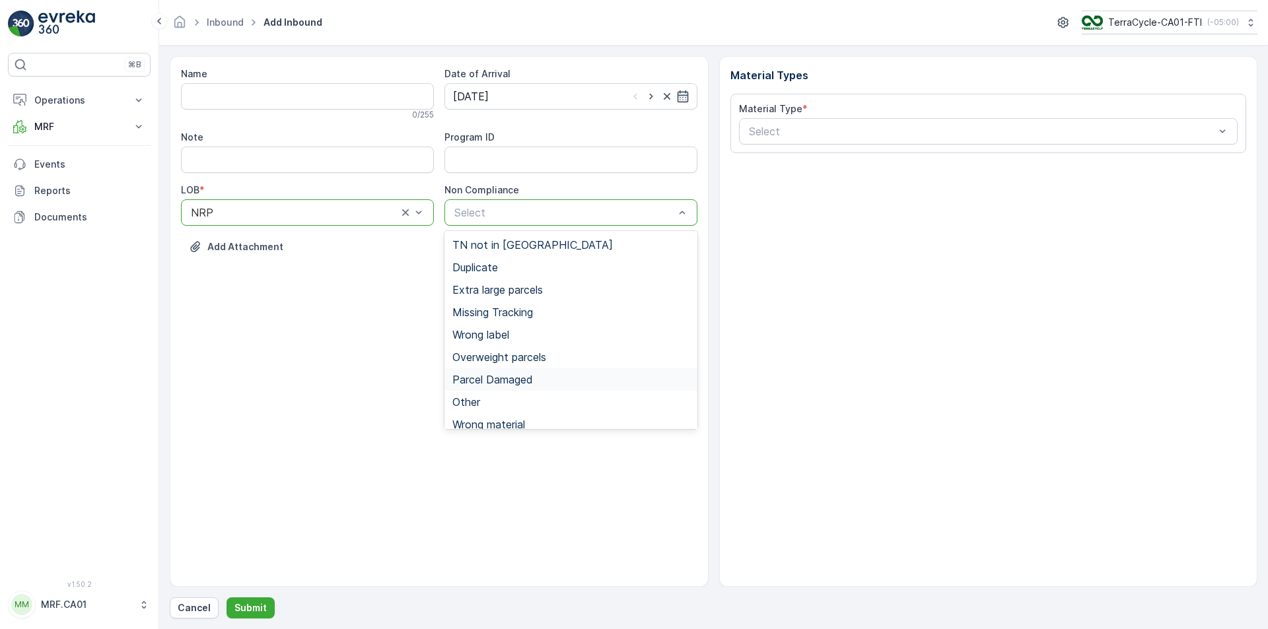
click at [504, 387] on div "Parcel Damaged" at bounding box center [570, 380] width 253 height 22
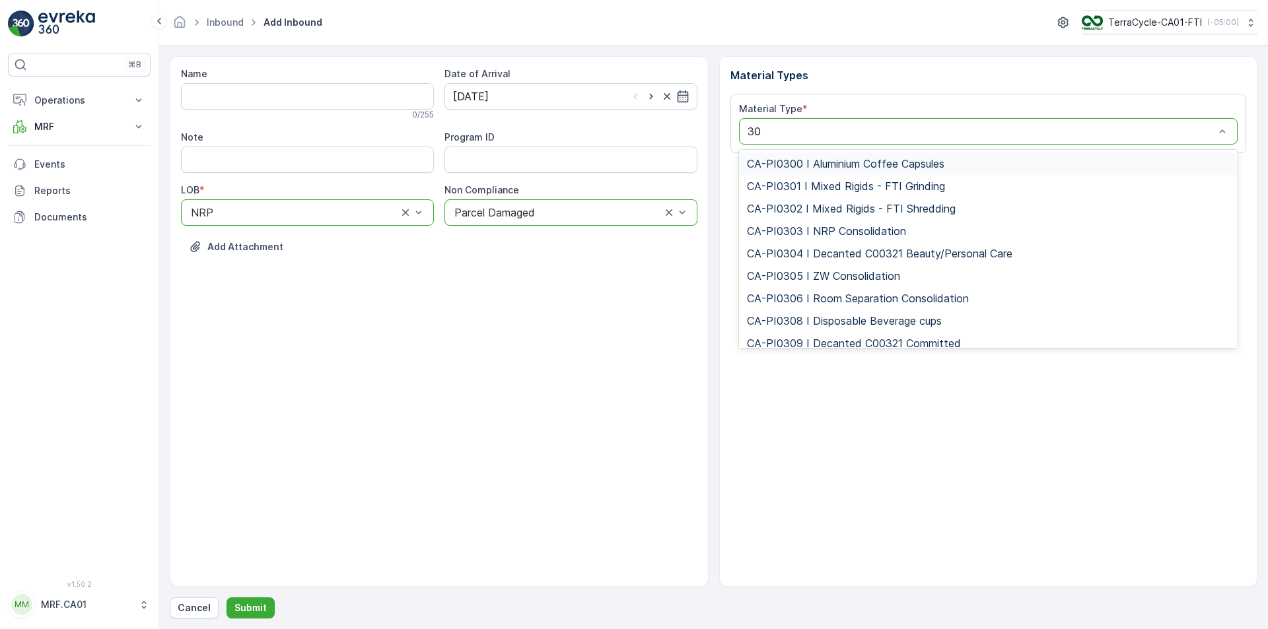
type input "302"
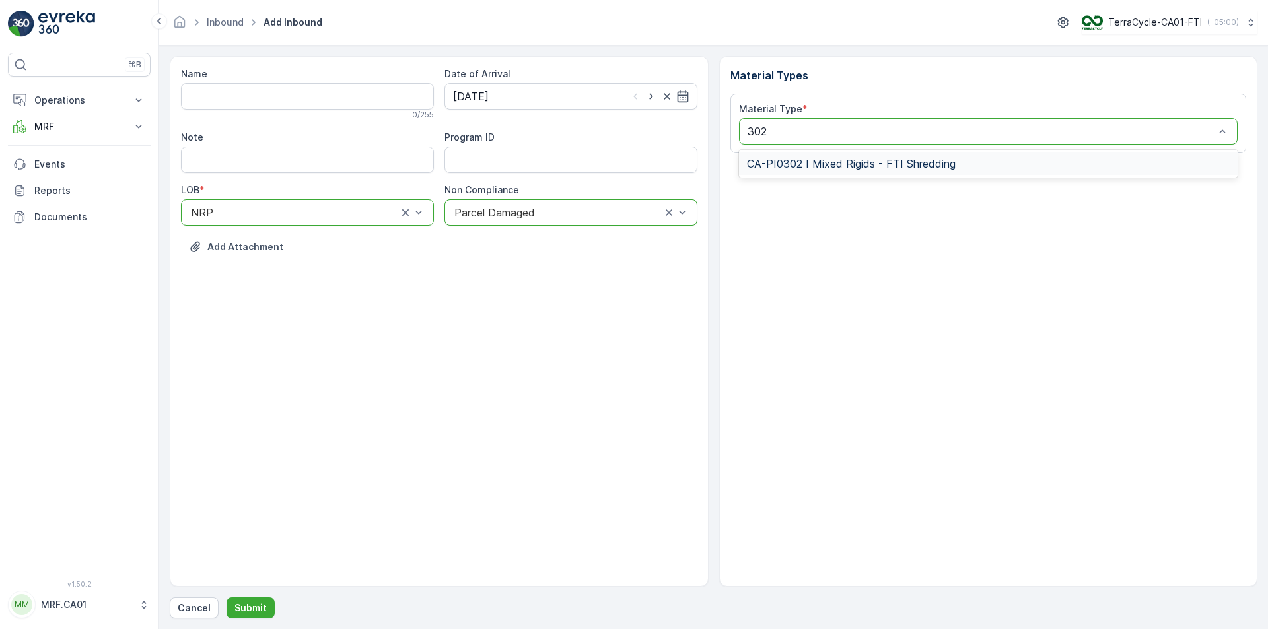
click at [922, 158] on span "CA-PI0302 I Mixed Rigids - FTI Shredding" at bounding box center [851, 164] width 209 height 12
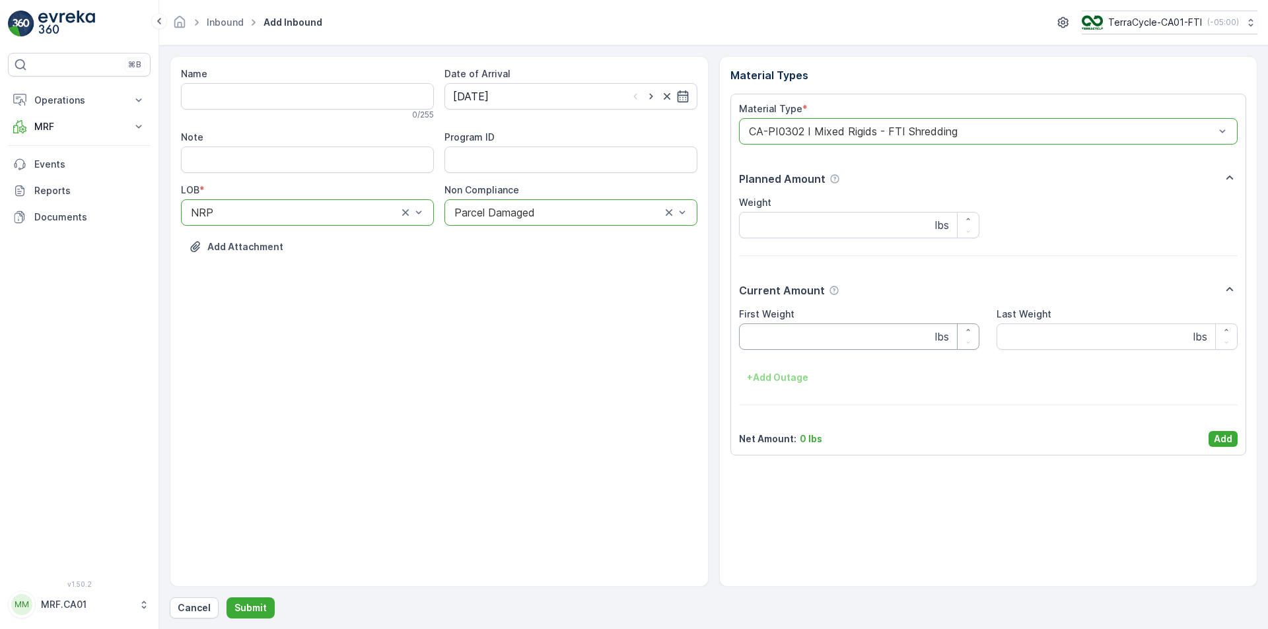
click at [858, 343] on Weight "First Weight" at bounding box center [859, 337] width 241 height 26
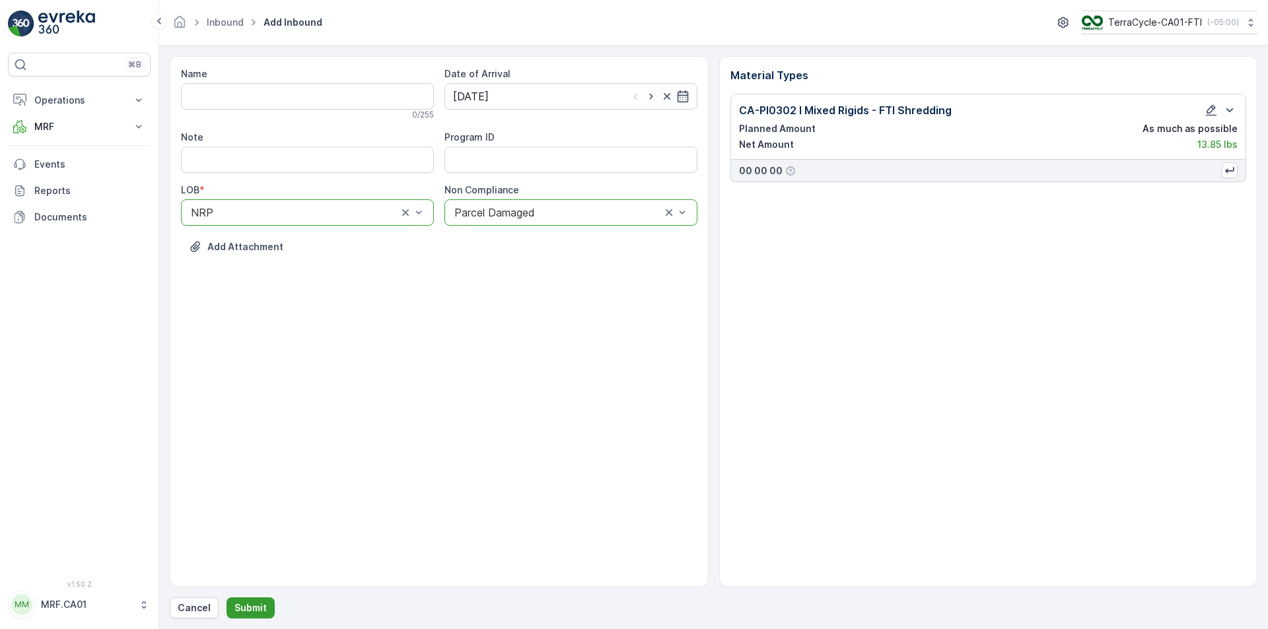
click at [258, 605] on p "Submit" at bounding box center [250, 608] width 32 height 13
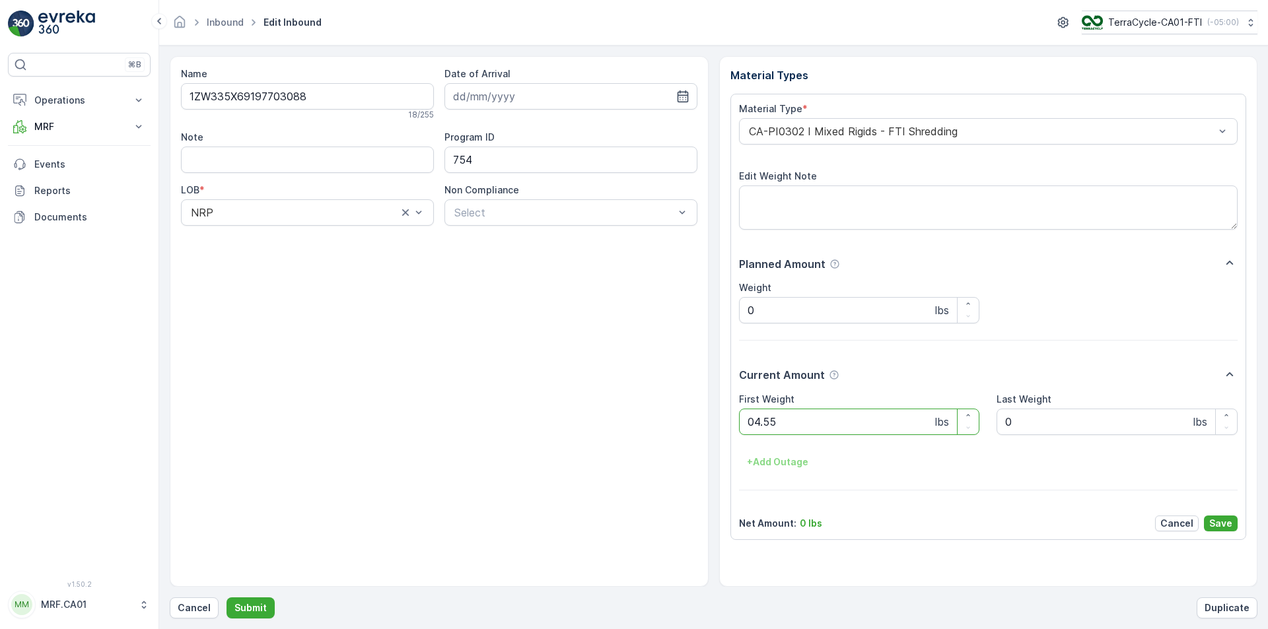
click at [227, 598] on button "Submit" at bounding box center [251, 608] width 48 height 21
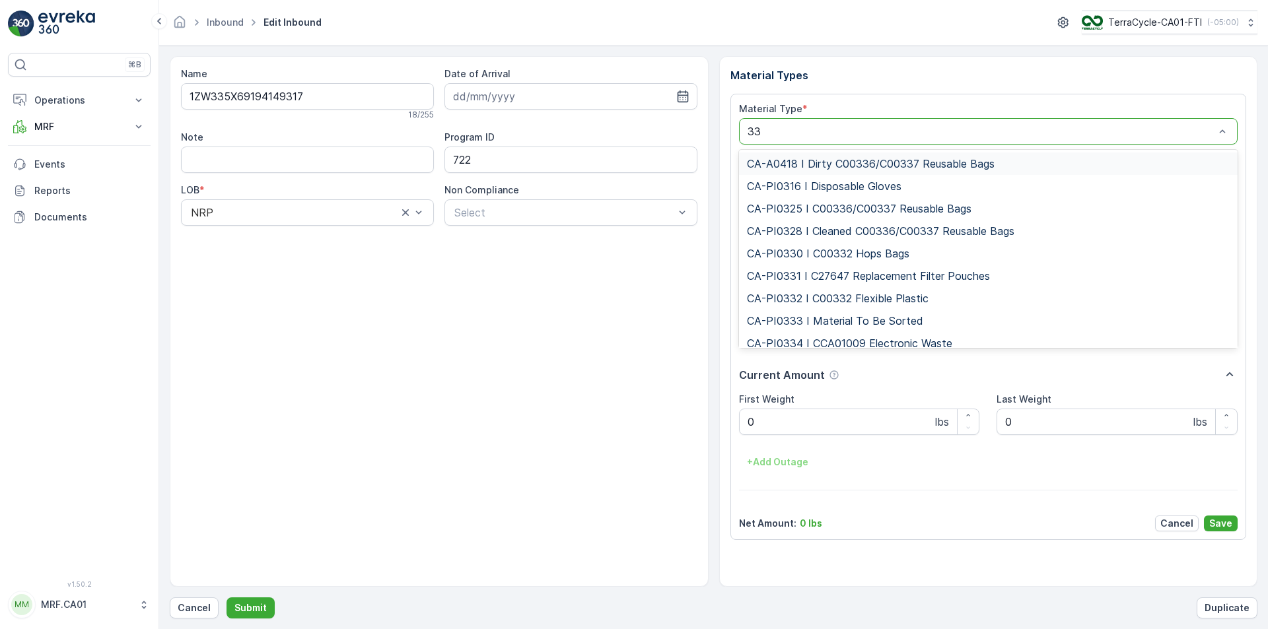
type input "333"
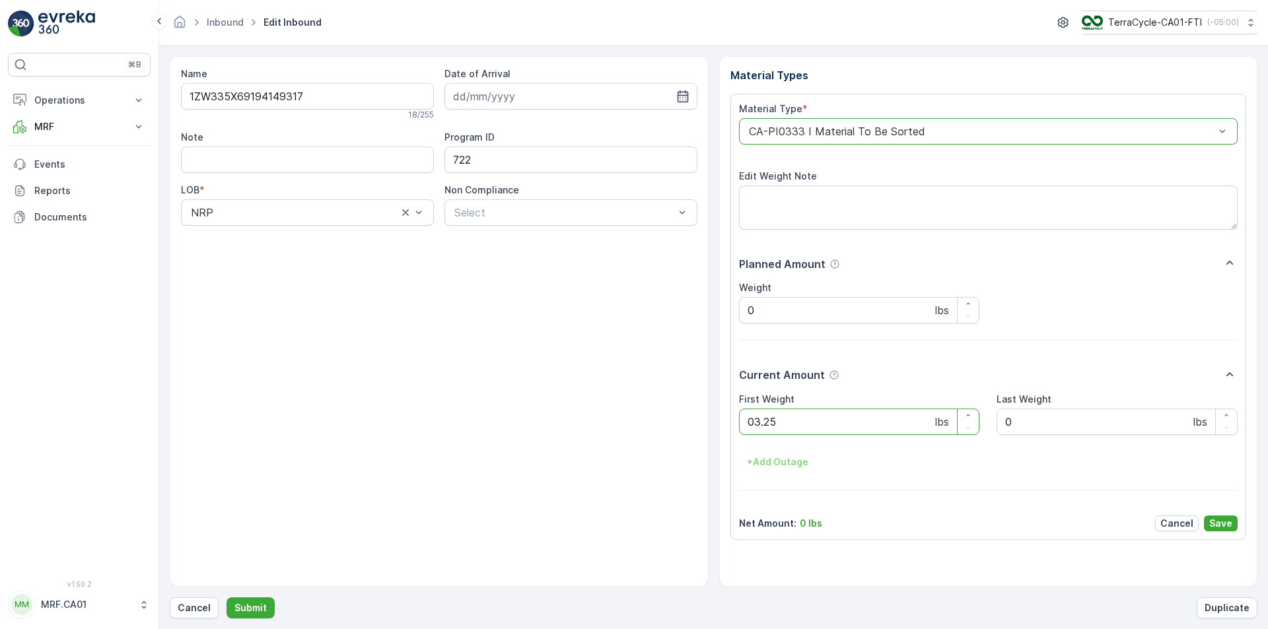
click at [227, 598] on button "Submit" at bounding box center [251, 608] width 48 height 21
